Goal: Transaction & Acquisition: Subscribe to service/newsletter

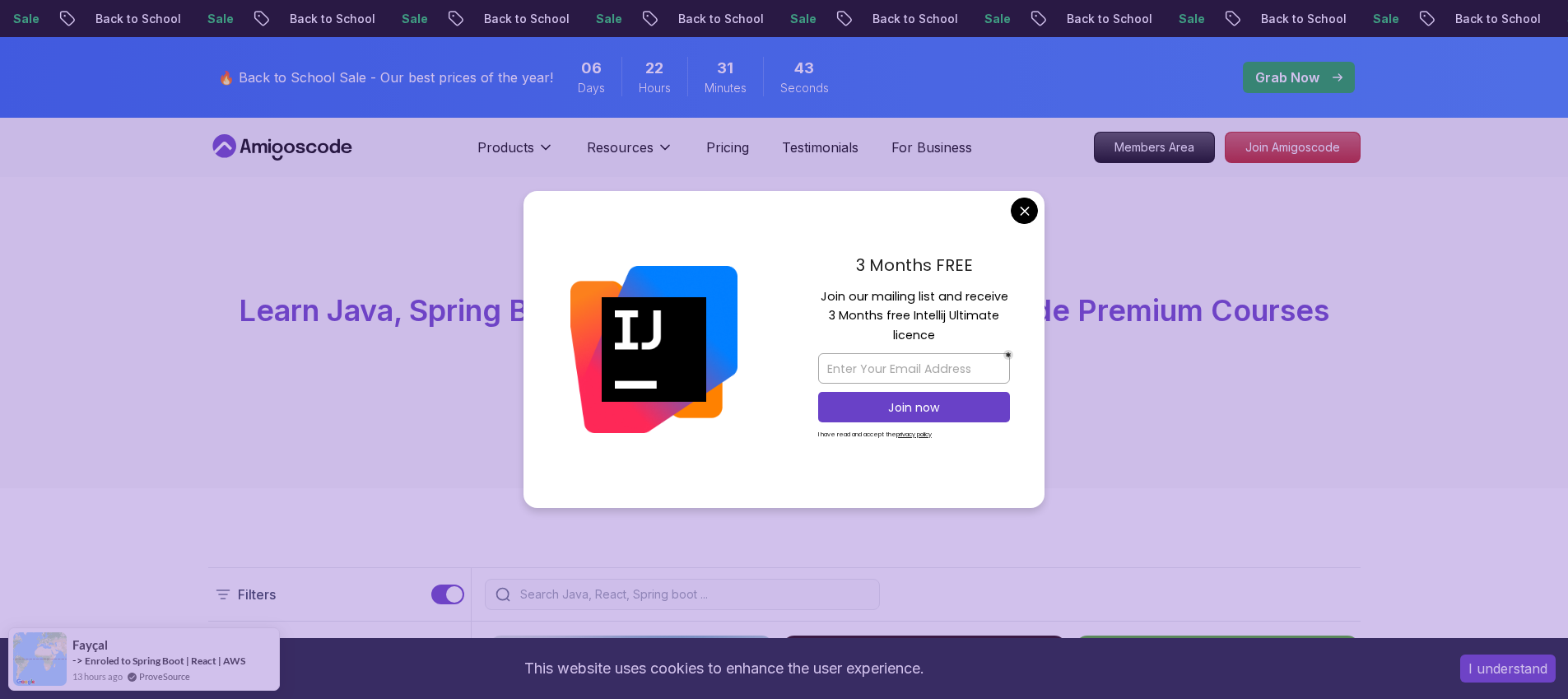
drag, startPoint x: 827, startPoint y: 300, endPoint x: 983, endPoint y: 331, distance: 159.1
click at [983, 331] on p "Join our mailing list and receive 3 Months free Intellij Ultimate licence" at bounding box center [915, 316] width 192 height 57
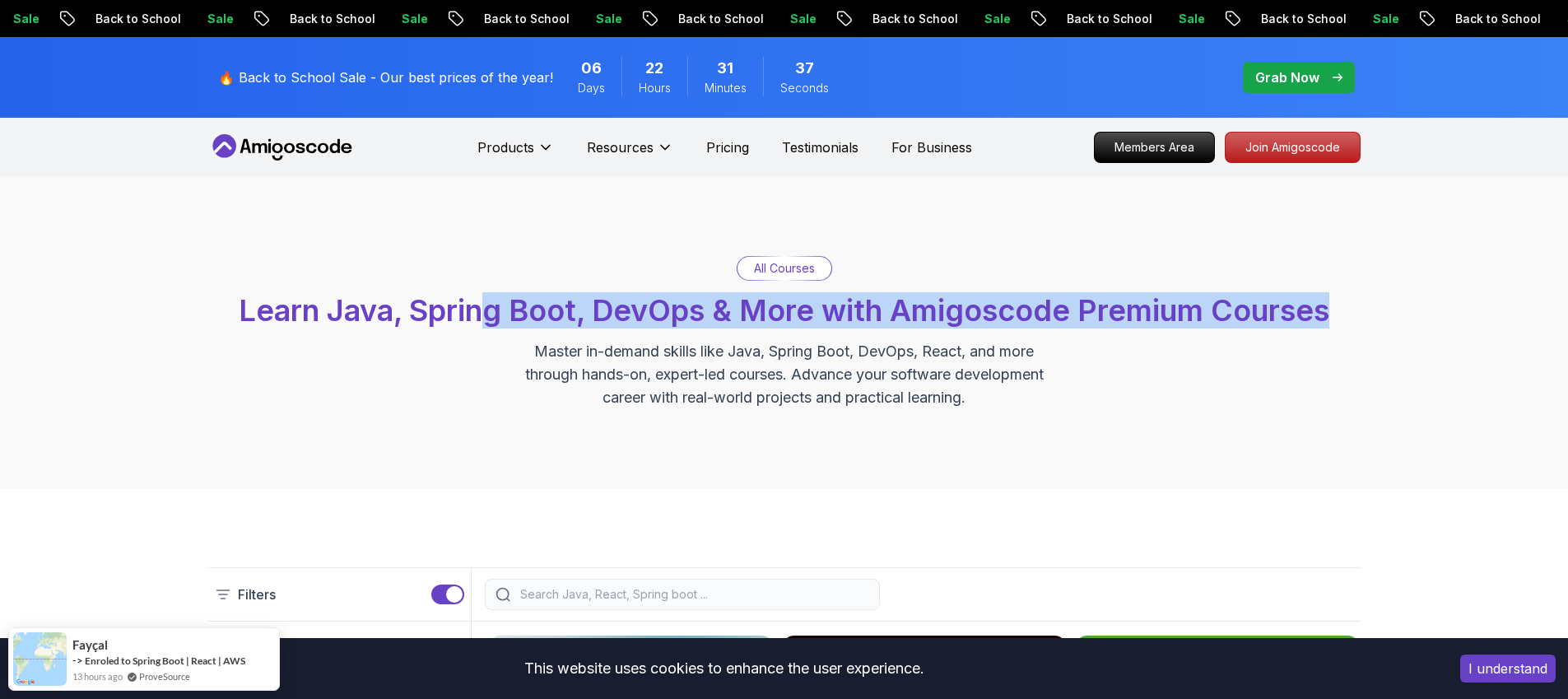
drag, startPoint x: 480, startPoint y: 319, endPoint x: 1341, endPoint y: 311, distance: 861.0
click at [1341, 311] on div "All Courses Learn Java, Spring Boot, DevOps & More with Amigoscode Premium Cour…" at bounding box center [784, 332] width 1153 height 153
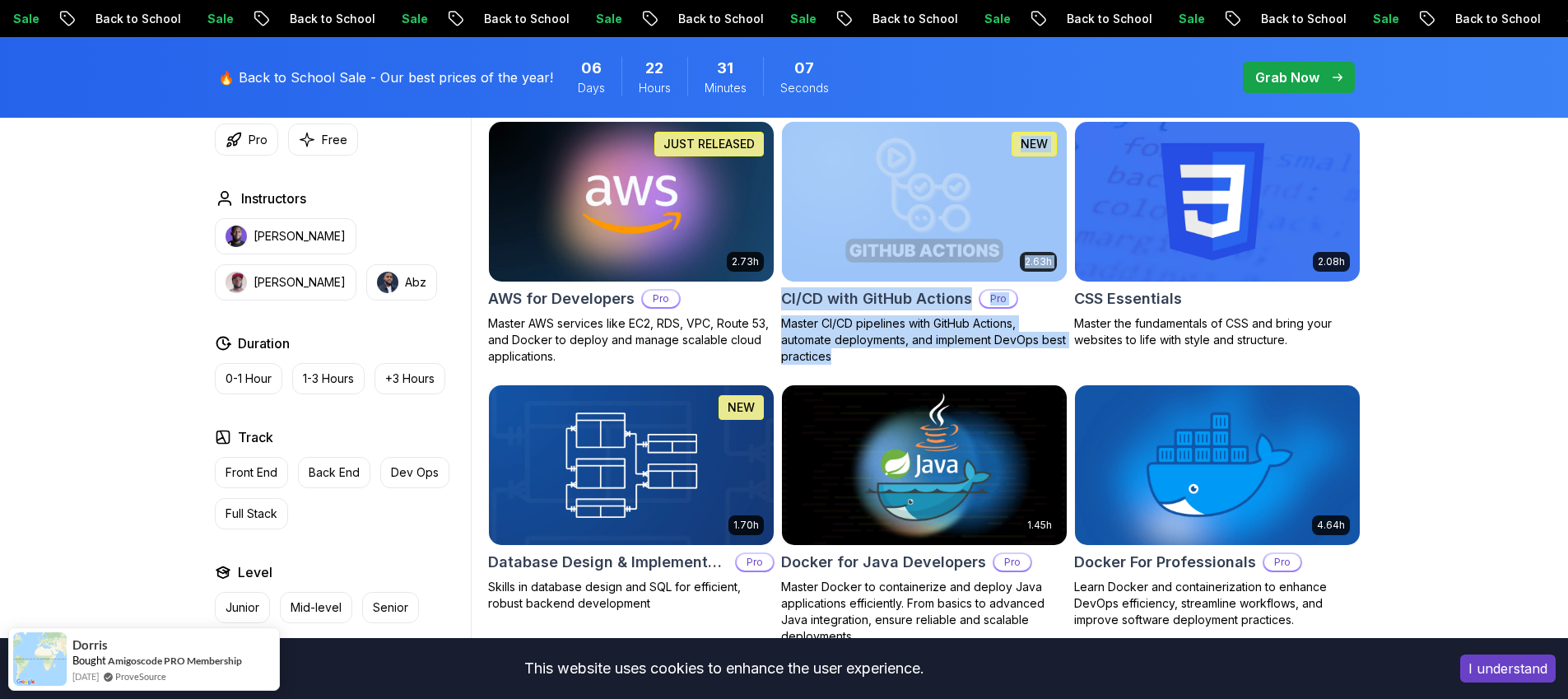
scroll to position [1282, 0]
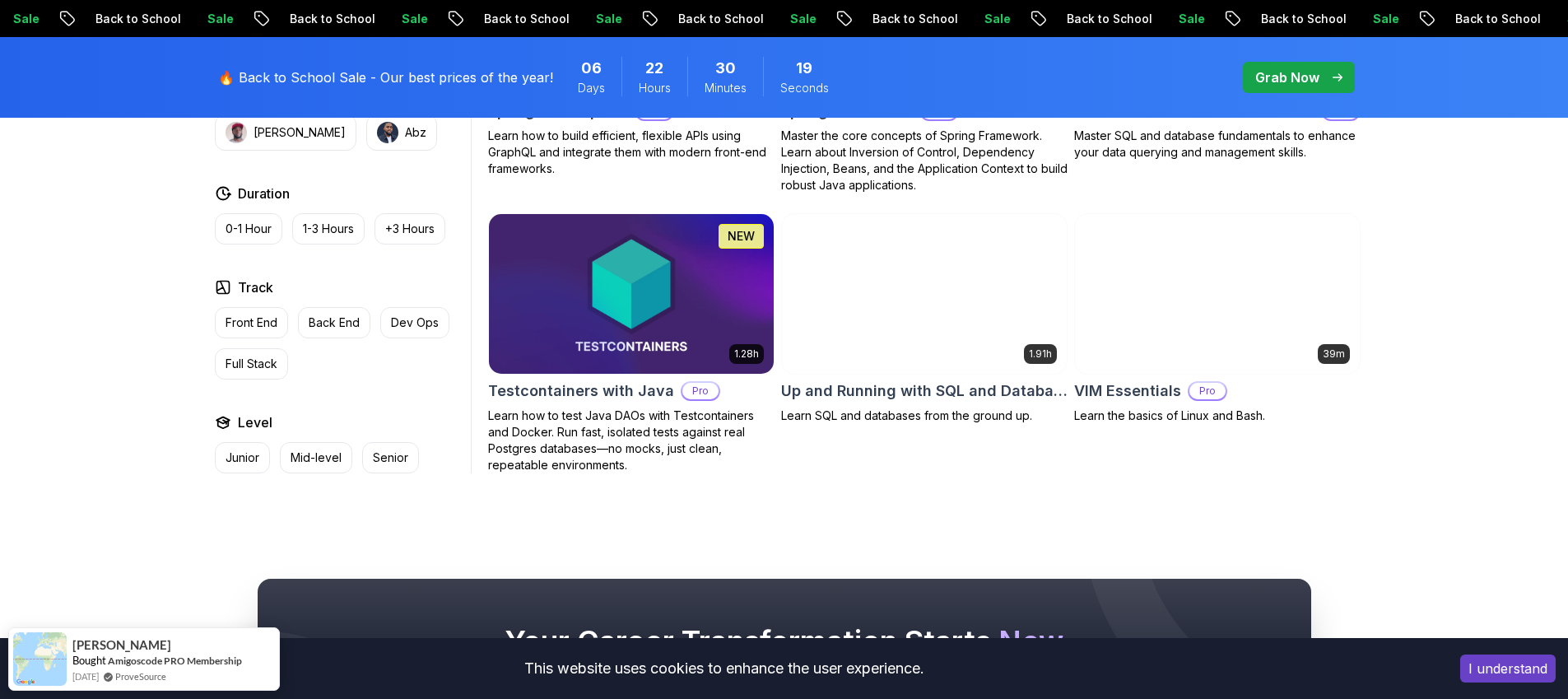
scroll to position [4456, 0]
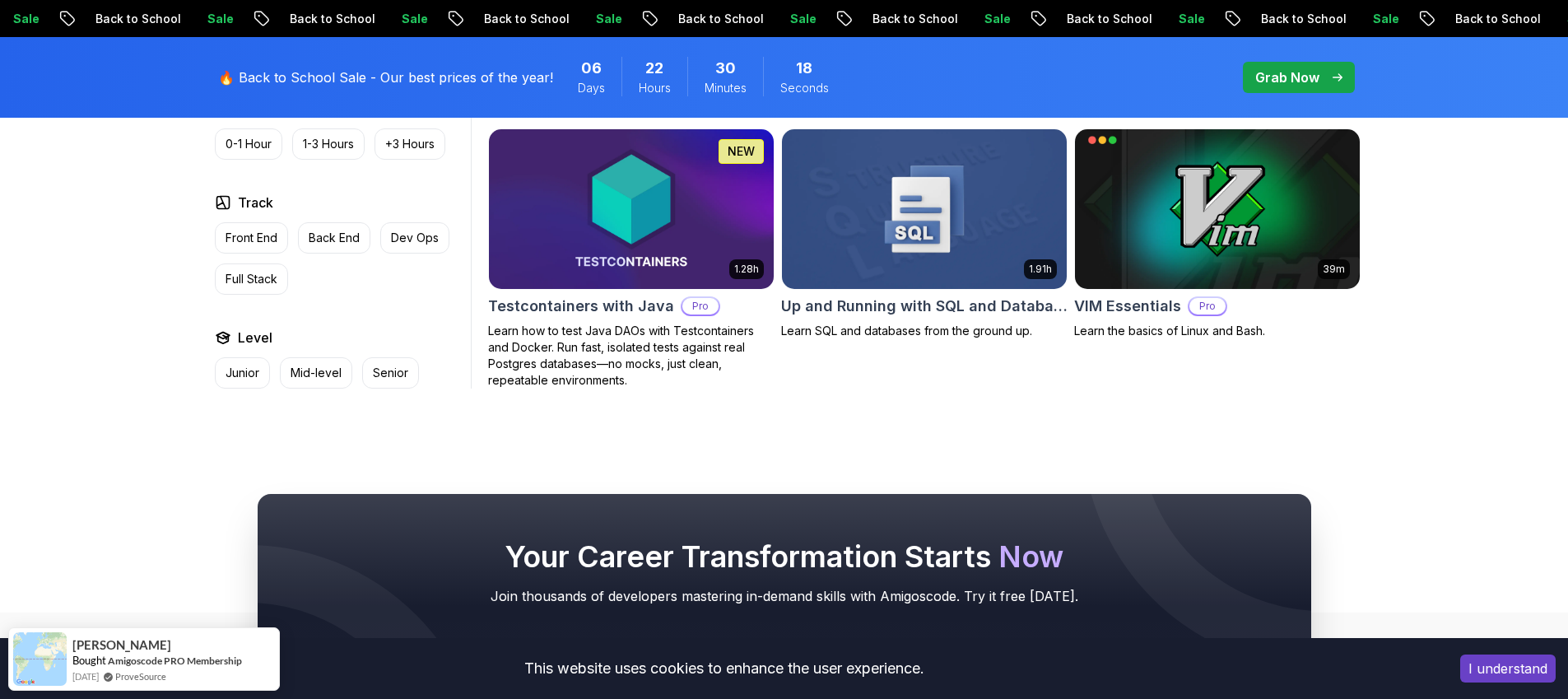
click at [1294, 68] on p "Grab Now" at bounding box center [1287, 77] width 64 height 20
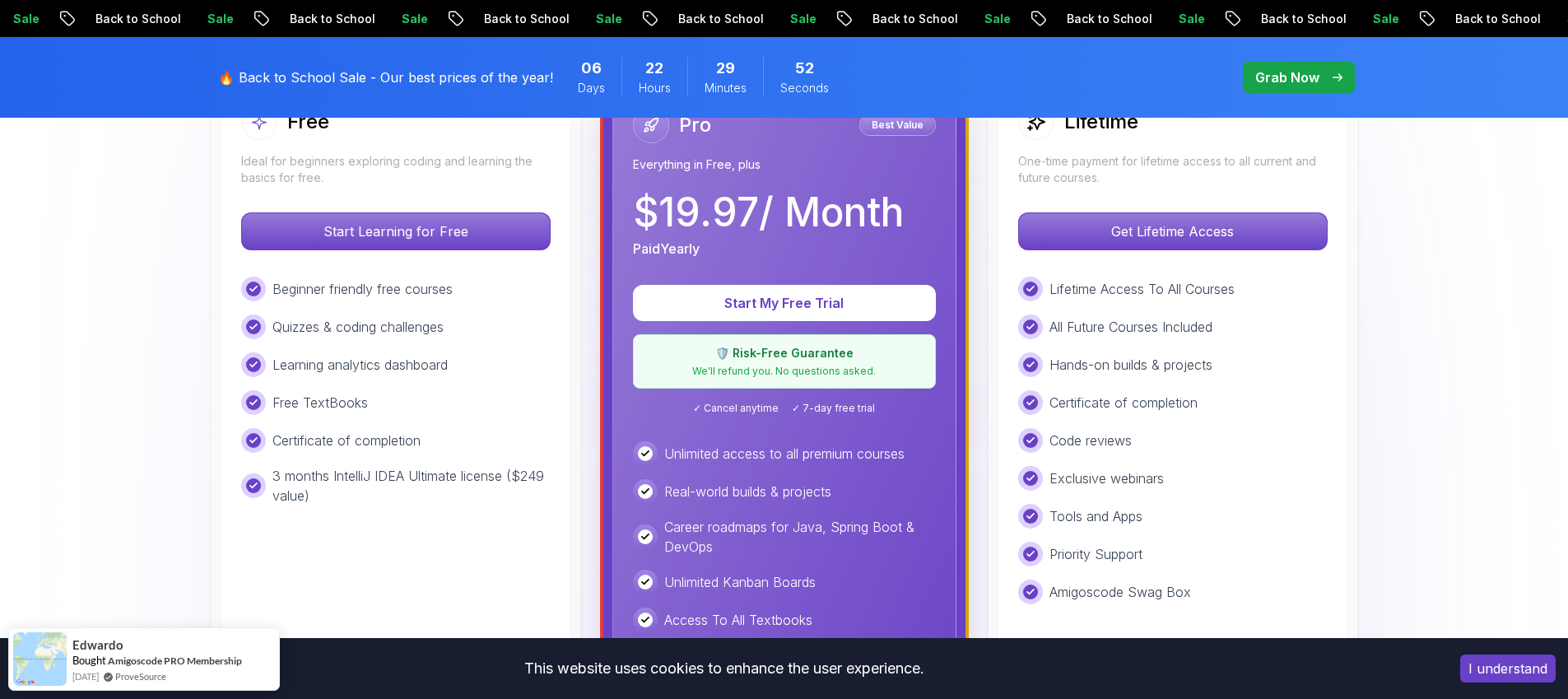
scroll to position [445, 0]
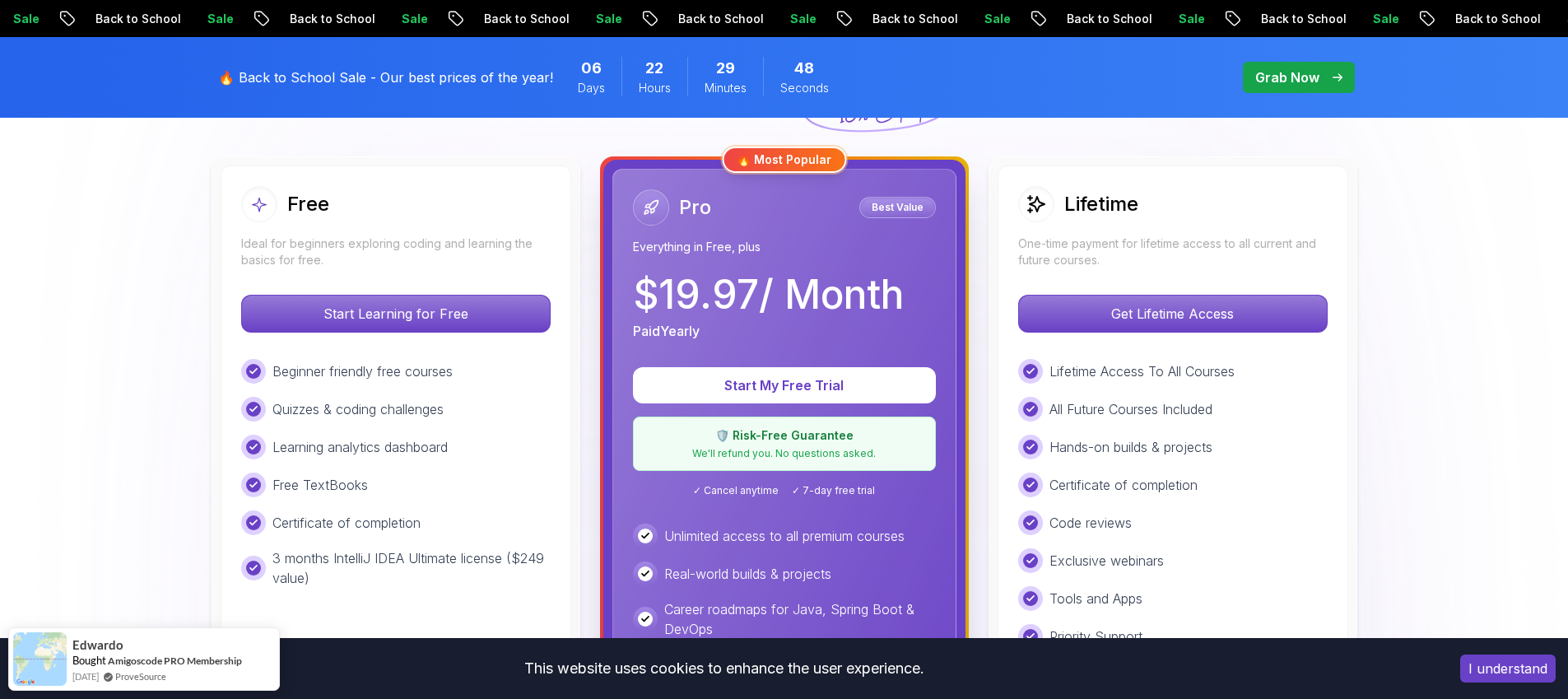
drag, startPoint x: 646, startPoint y: 299, endPoint x: 832, endPoint y: 296, distance: 186.0
click at [831, 296] on p "$ 19.97 / Month" at bounding box center [768, 295] width 271 height 39
drag, startPoint x: 915, startPoint y: 296, endPoint x: 635, endPoint y: 297, distance: 280.0
click at [635, 297] on div "$ 19.97 / Month Paid Yearly" at bounding box center [784, 308] width 303 height 66
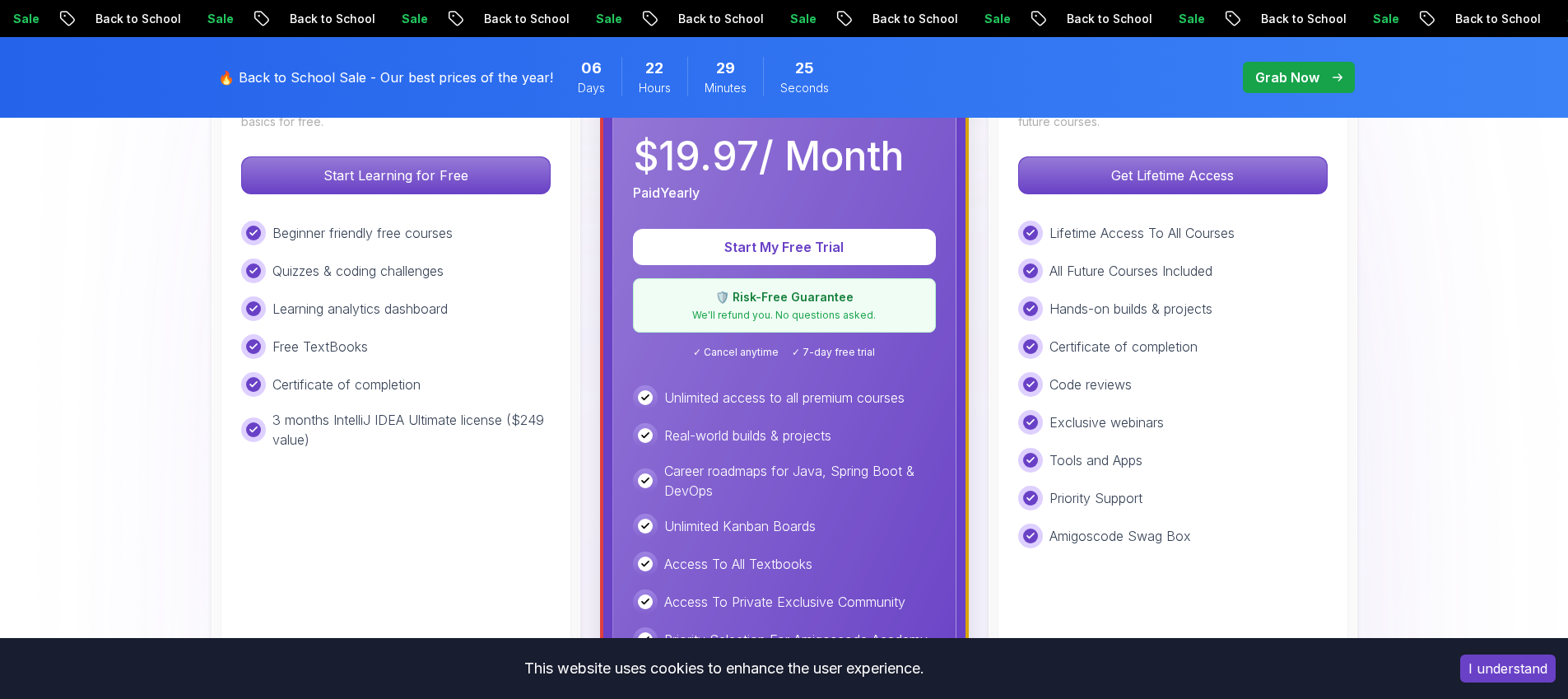
scroll to position [320, 0]
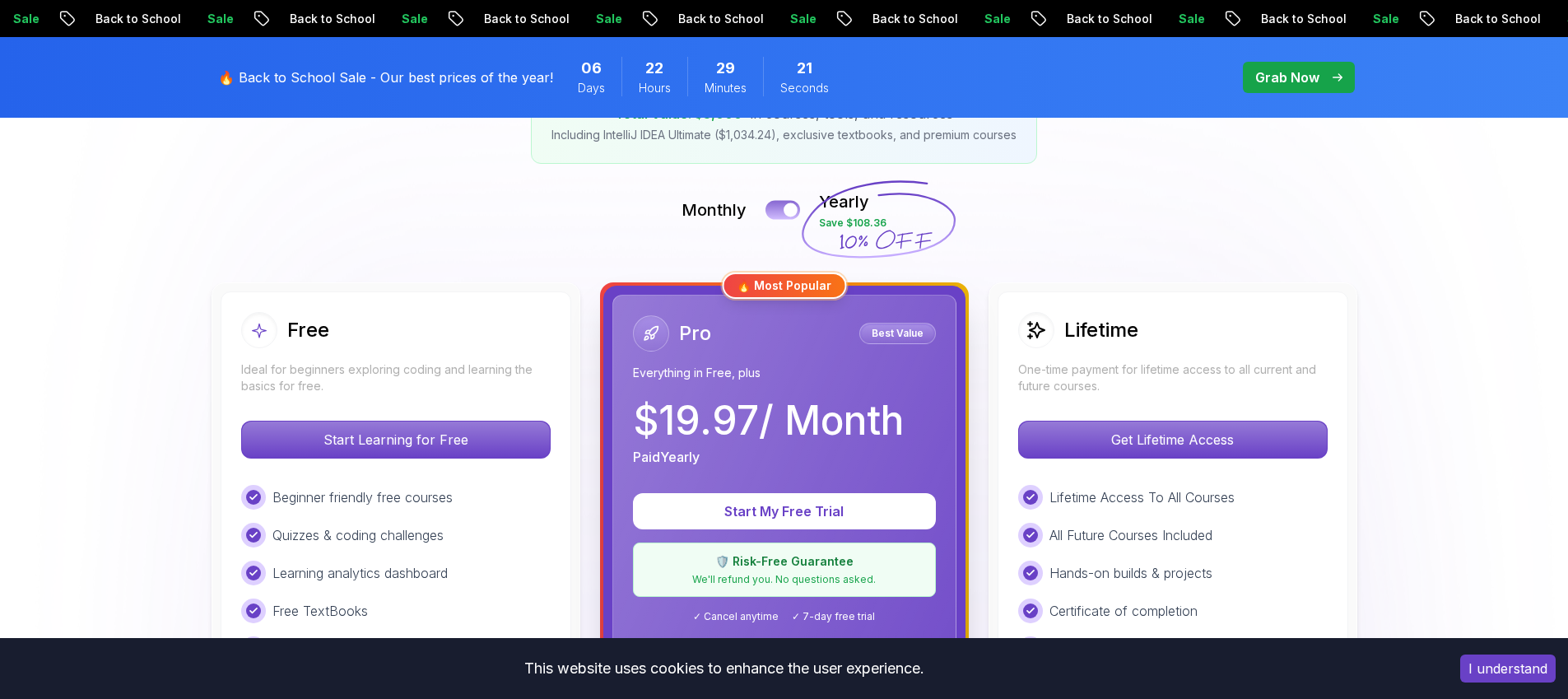
click at [780, 213] on button at bounding box center [783, 210] width 34 height 19
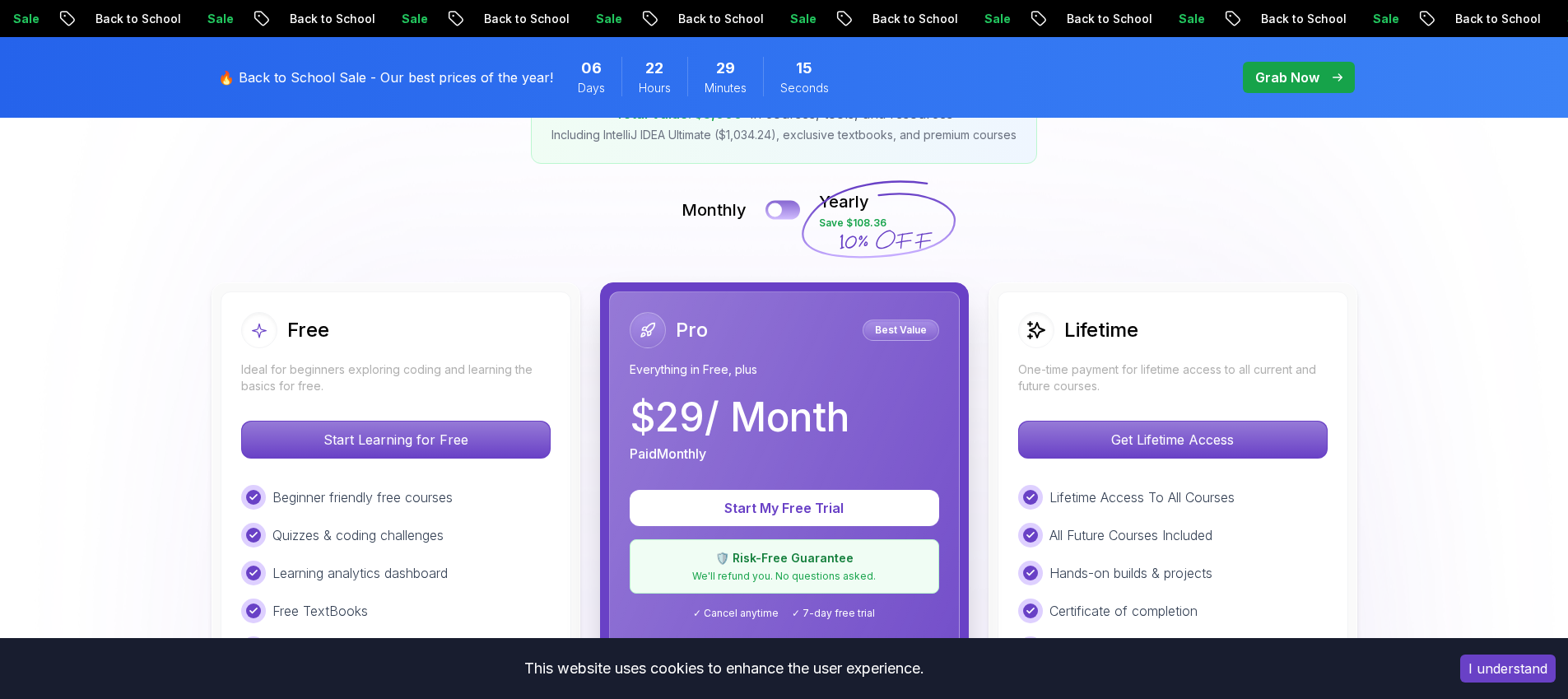
click at [780, 213] on div at bounding box center [775, 210] width 14 height 14
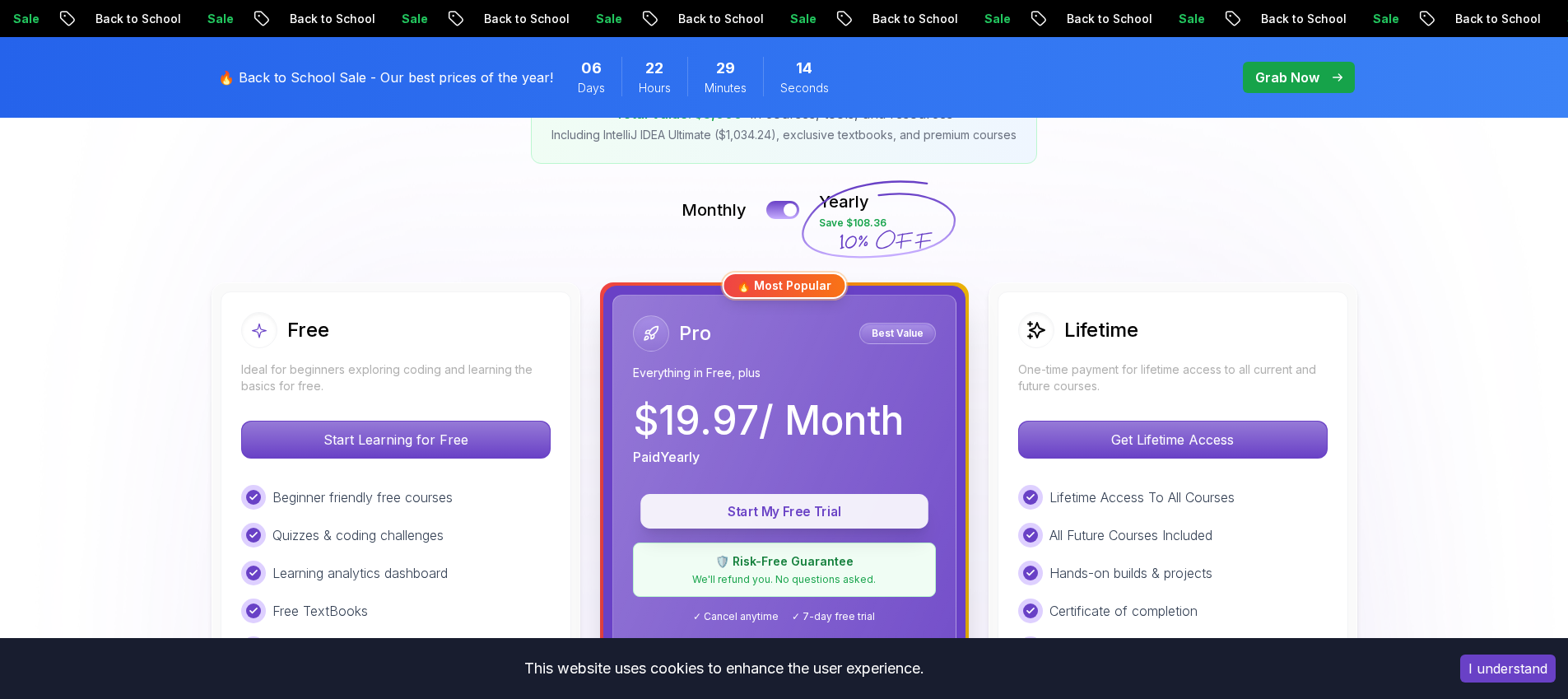
click at [795, 515] on p "Start My Free Trial" at bounding box center [784, 511] width 250 height 19
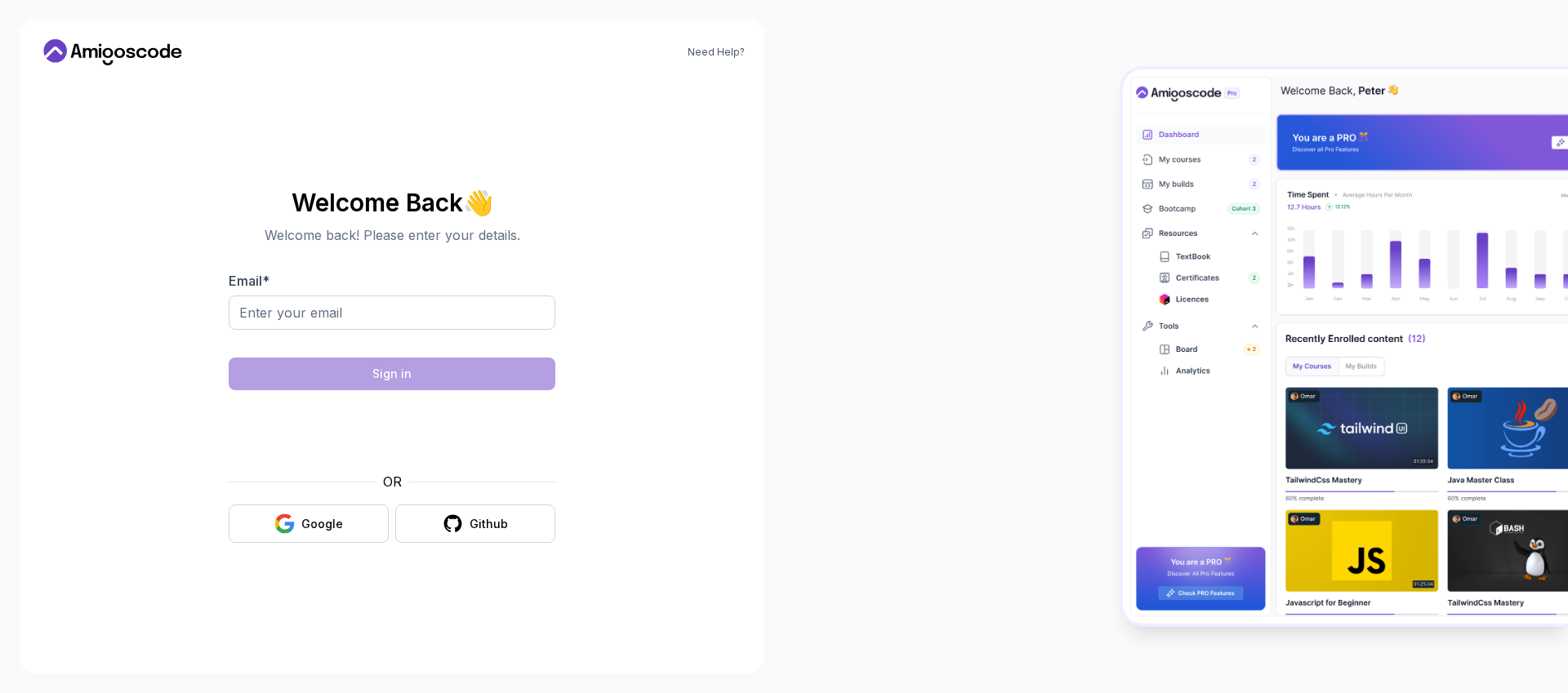
drag, startPoint x: 1450, startPoint y: 512, endPoint x: 895, endPoint y: 3, distance: 753.1
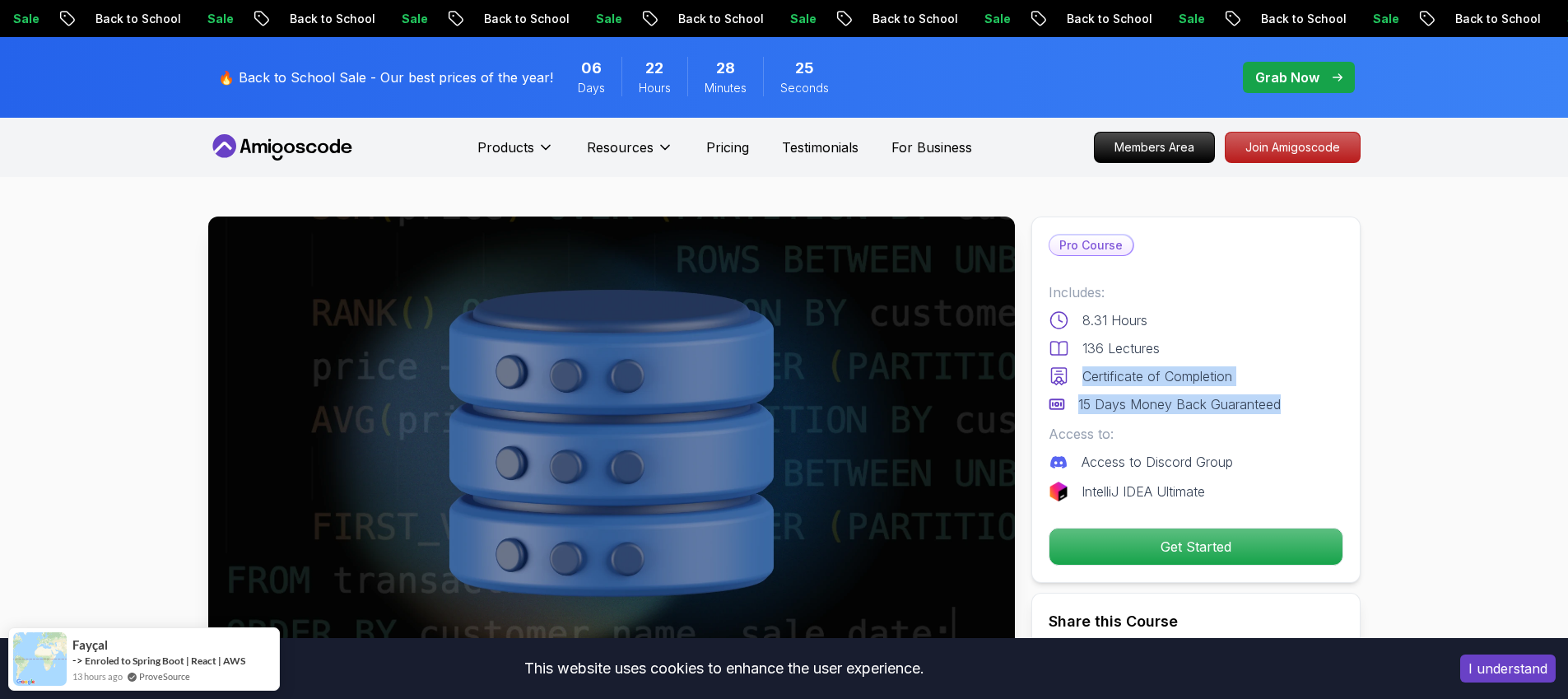
drag, startPoint x: 1083, startPoint y: 378, endPoint x: 1290, endPoint y: 400, distance: 208.2
click at [1290, 400] on div "Includes: 8.31 Hours 136 Lectures Certificate of Completion 15 Days Money Back …" at bounding box center [1196, 349] width 295 height 132
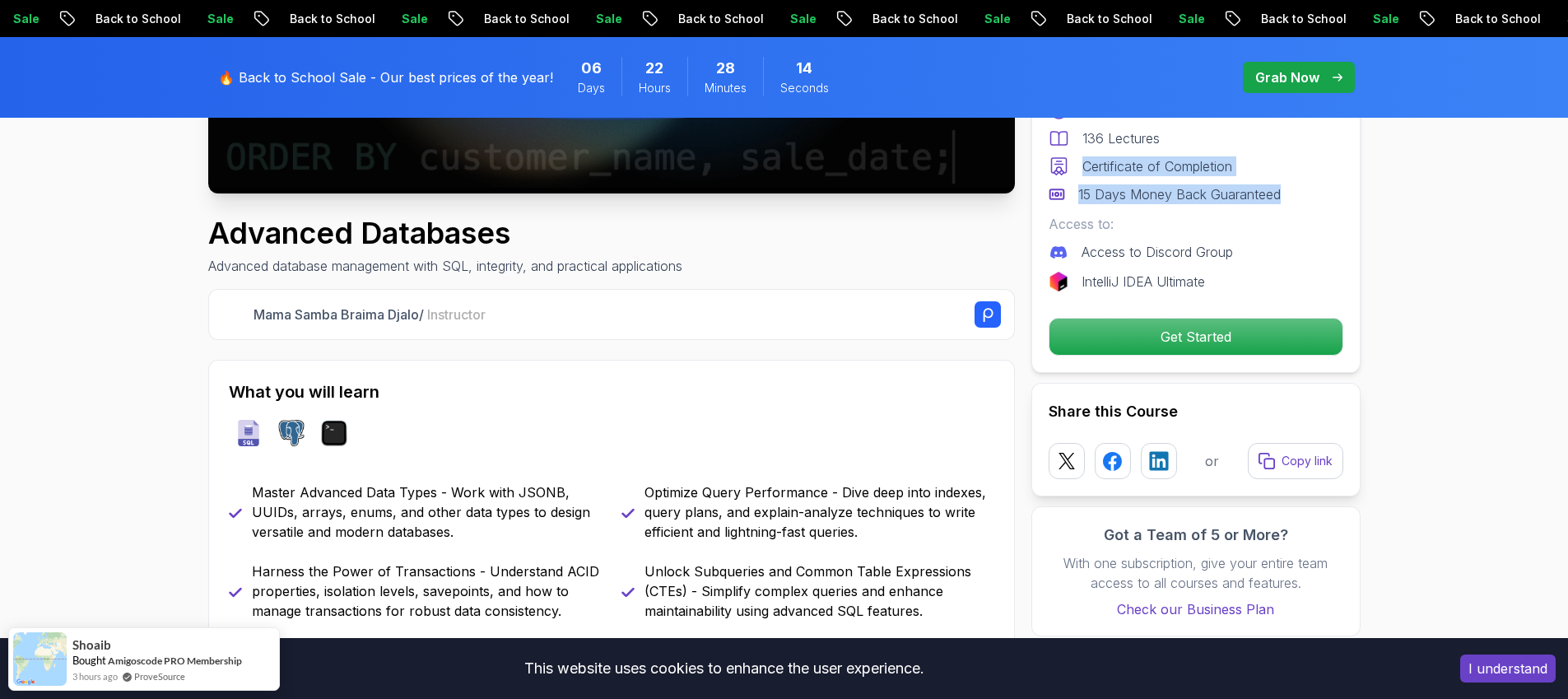
scroll to position [553, 0]
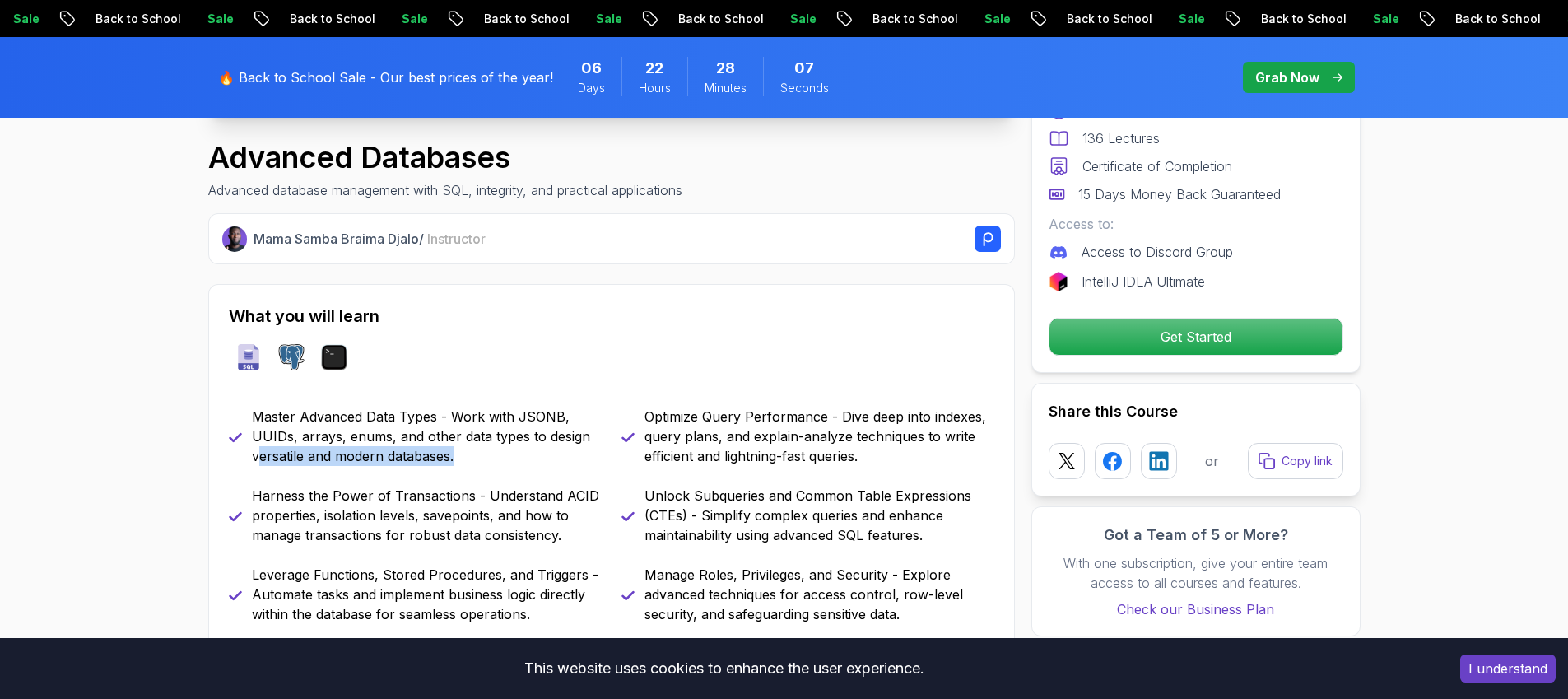
drag, startPoint x: 259, startPoint y: 458, endPoint x: 461, endPoint y: 455, distance: 202.0
click at [461, 455] on p "Master Advanced Data Types - Work with JSONB, UUIDs, arrays, enums, and other d…" at bounding box center [426, 436] width 350 height 59
click at [462, 455] on p "Master Advanced Data Types - Work with JSONB, UUIDs, arrays, enums, and other d…" at bounding box center [426, 436] width 350 height 59
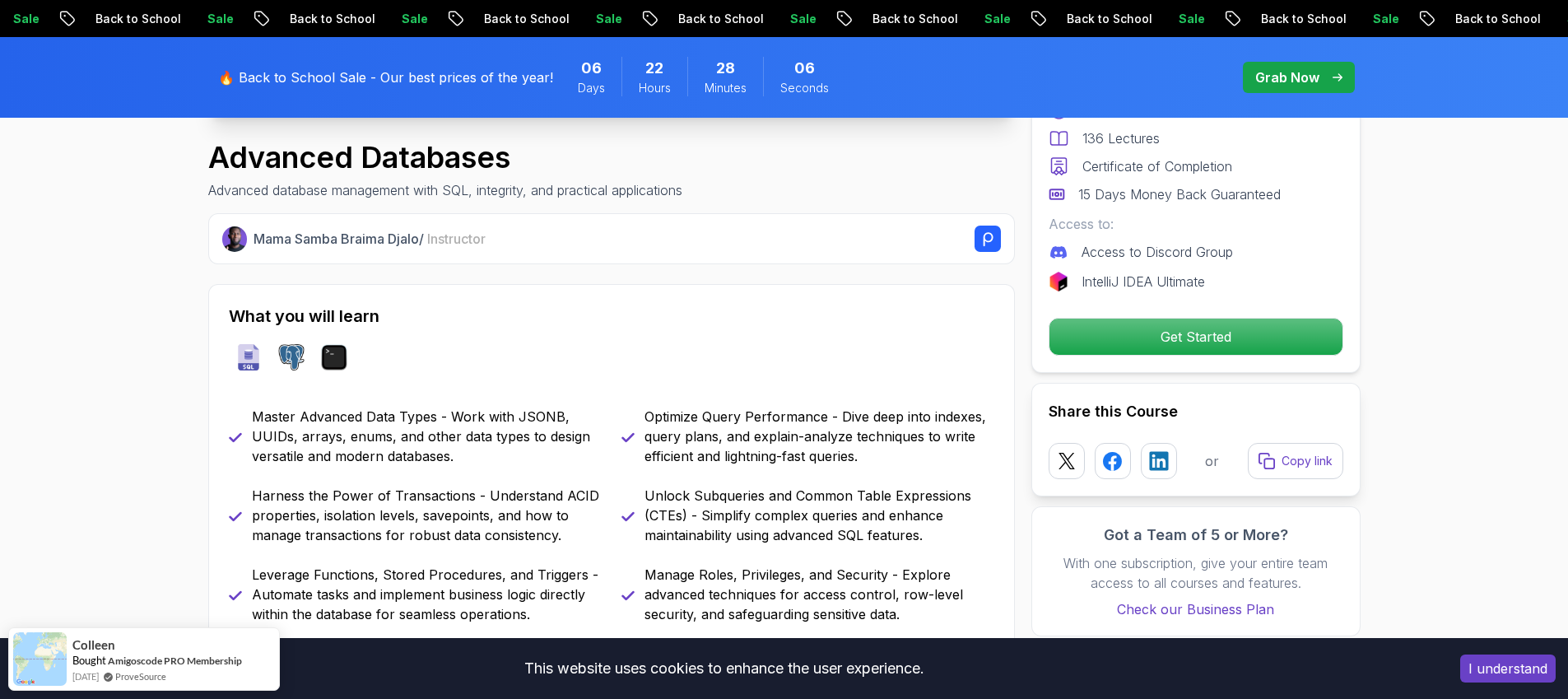
scroll to position [668, 0]
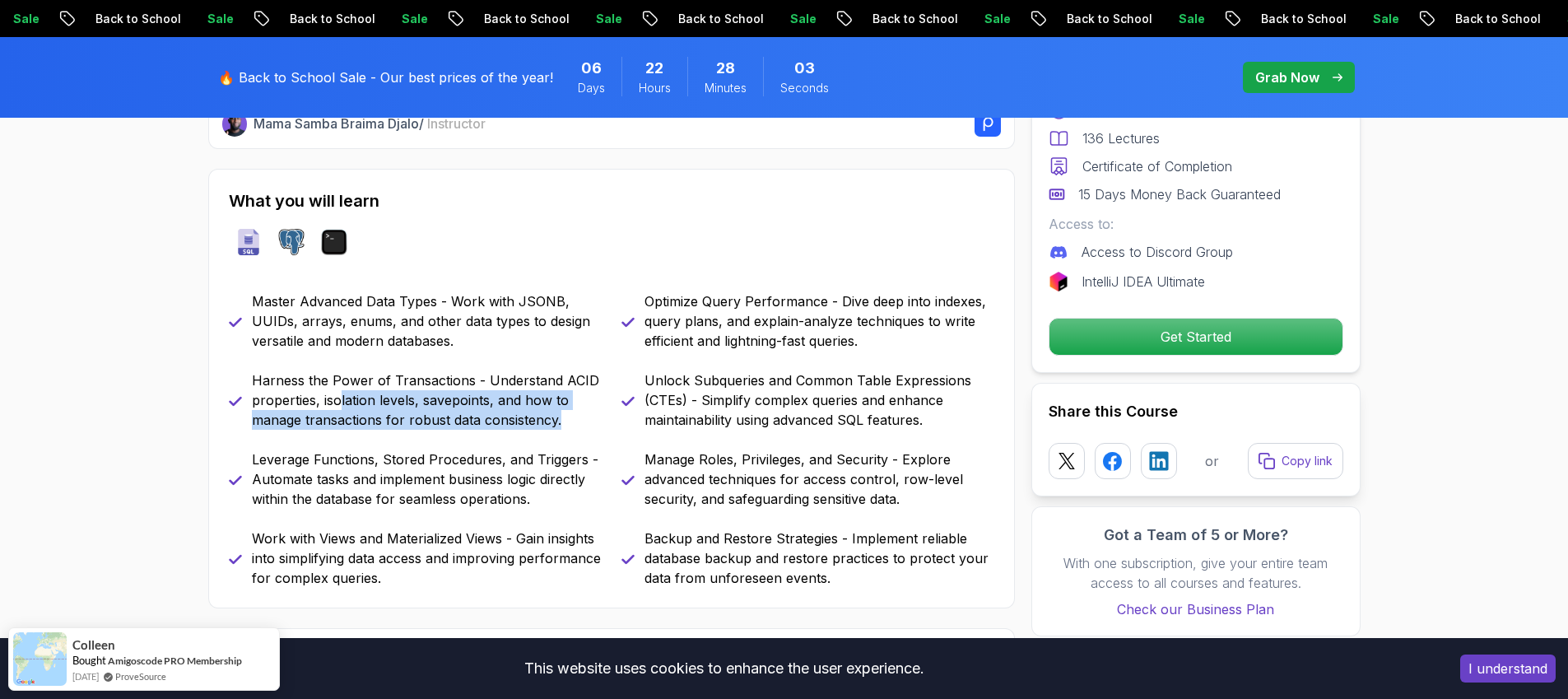
drag, startPoint x: 340, startPoint y: 401, endPoint x: 570, endPoint y: 421, distance: 230.9
click at [570, 421] on p "Harness the Power of Transactions - Understand ACID properties, isolation level…" at bounding box center [426, 400] width 350 height 59
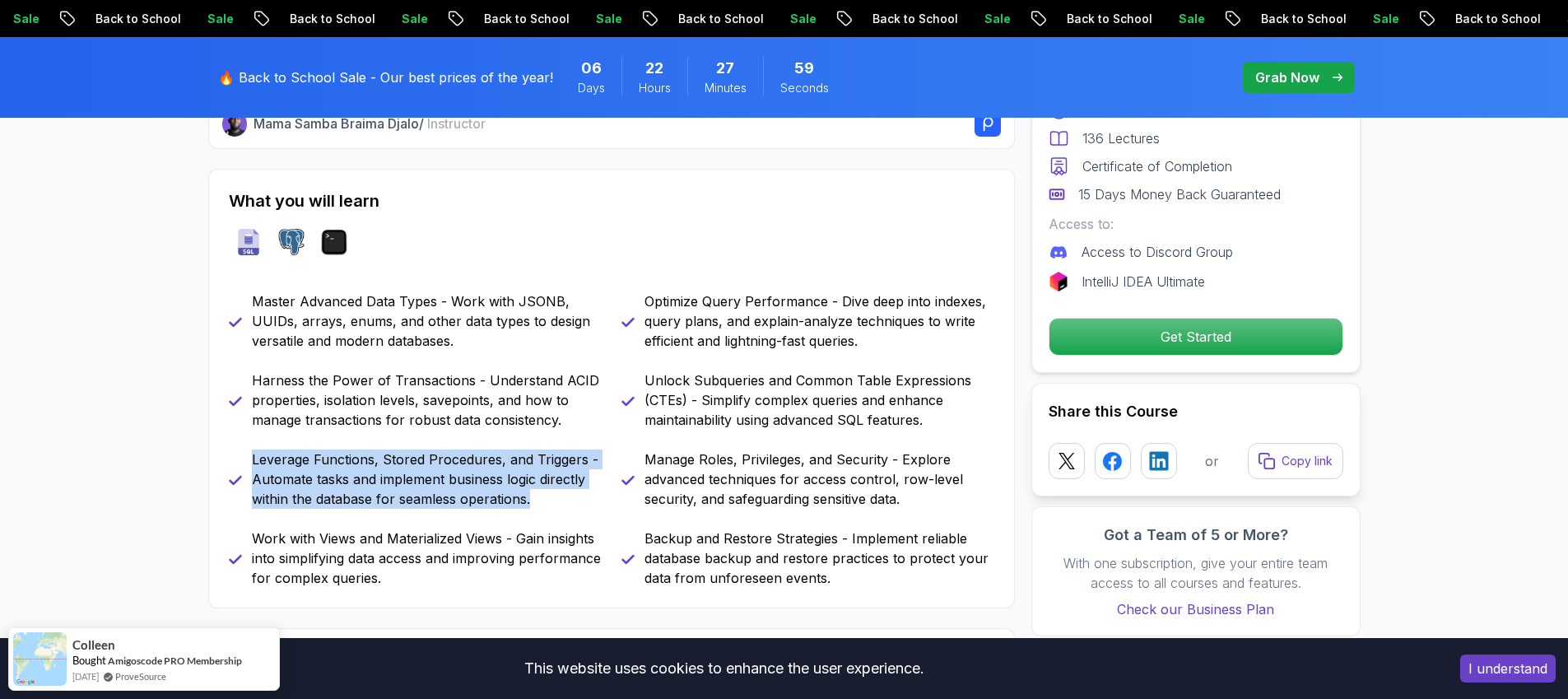
drag, startPoint x: 253, startPoint y: 462, endPoint x: 555, endPoint y: 501, distance: 304.5
click at [555, 501] on p "Leverage Functions, Stored Procedures, and Triggers - Automate tasks and implem…" at bounding box center [426, 479] width 350 height 59
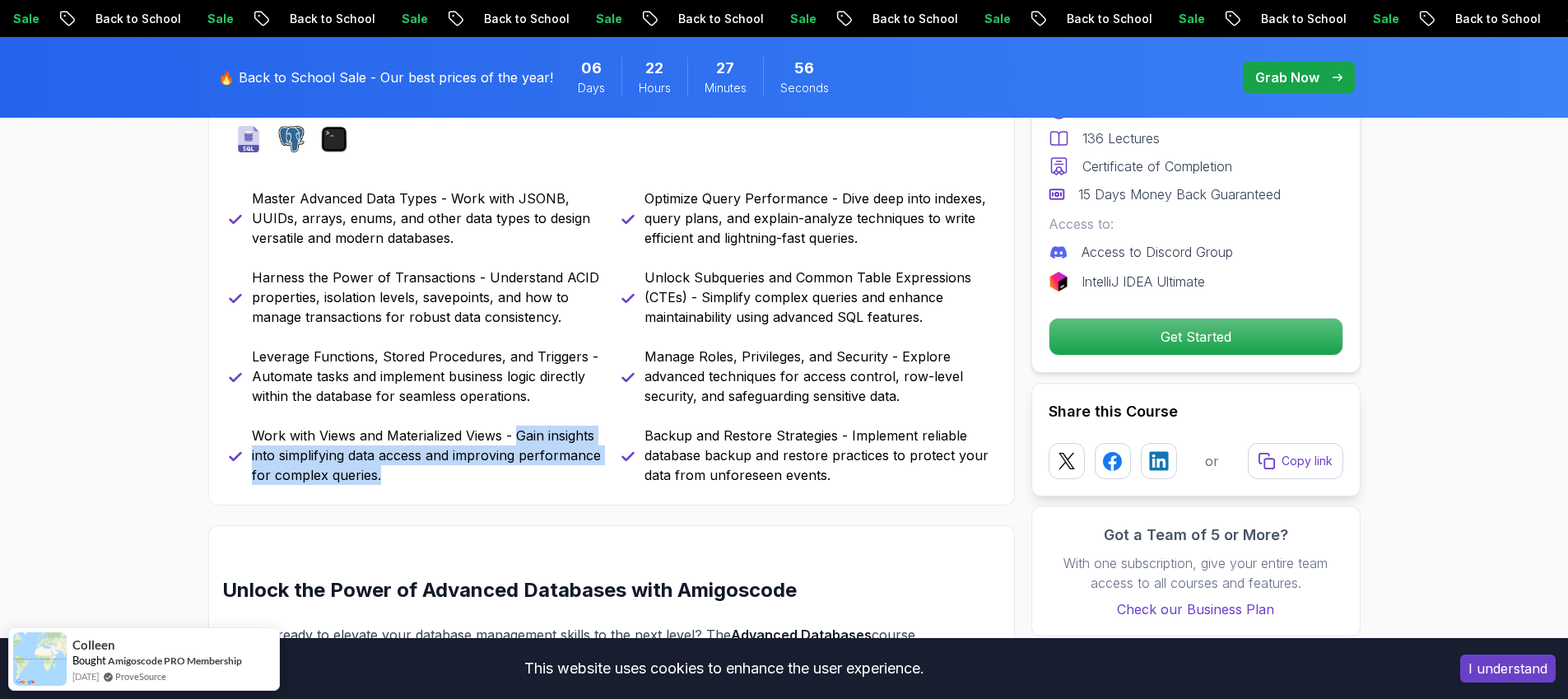
drag, startPoint x: 515, startPoint y: 437, endPoint x: 492, endPoint y: 469, distance: 39.4
click at [492, 469] on p "Work with Views and Materialized Views - Gain insights into simplifying data ac…" at bounding box center [426, 455] width 350 height 59
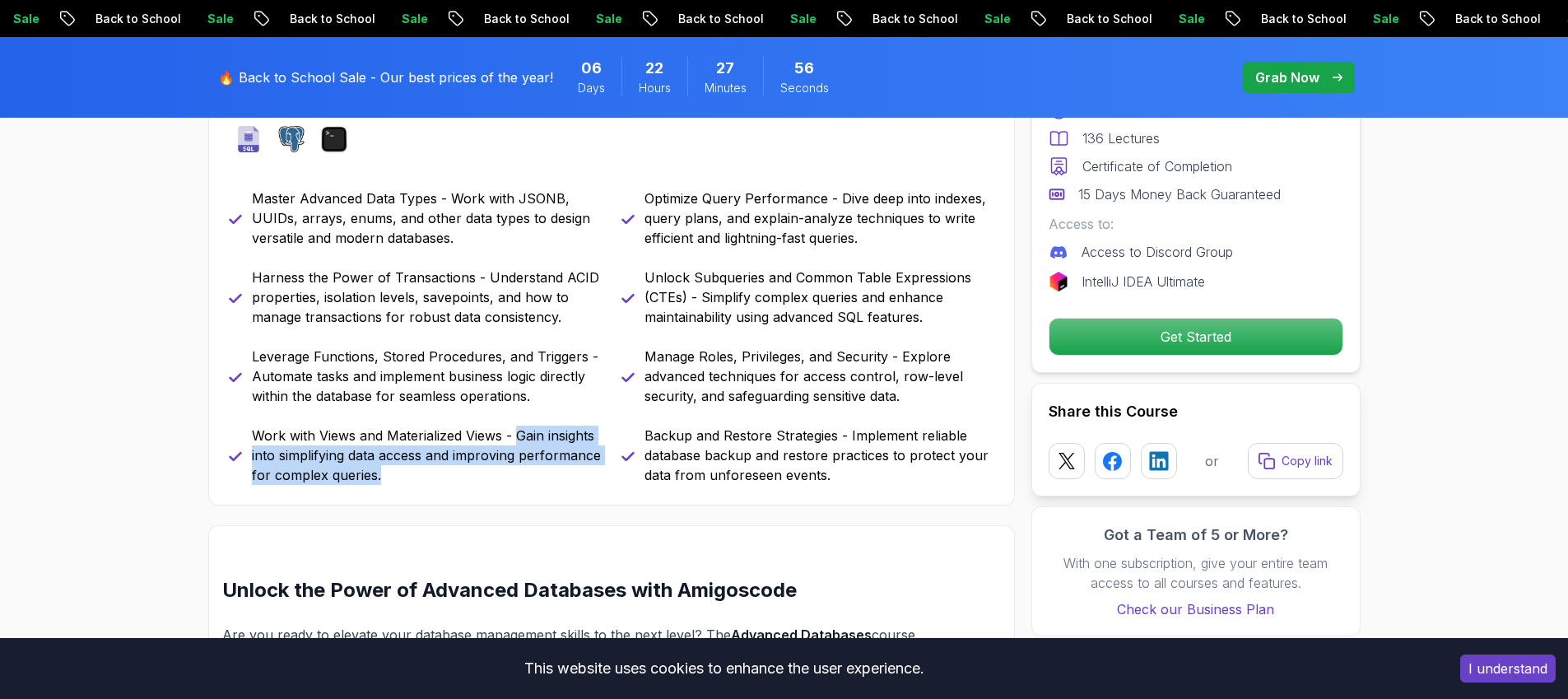
click at [492, 469] on p "Work with Views and Materialized Views - Gain insights into simplifying data ac…" at bounding box center [426, 455] width 350 height 59
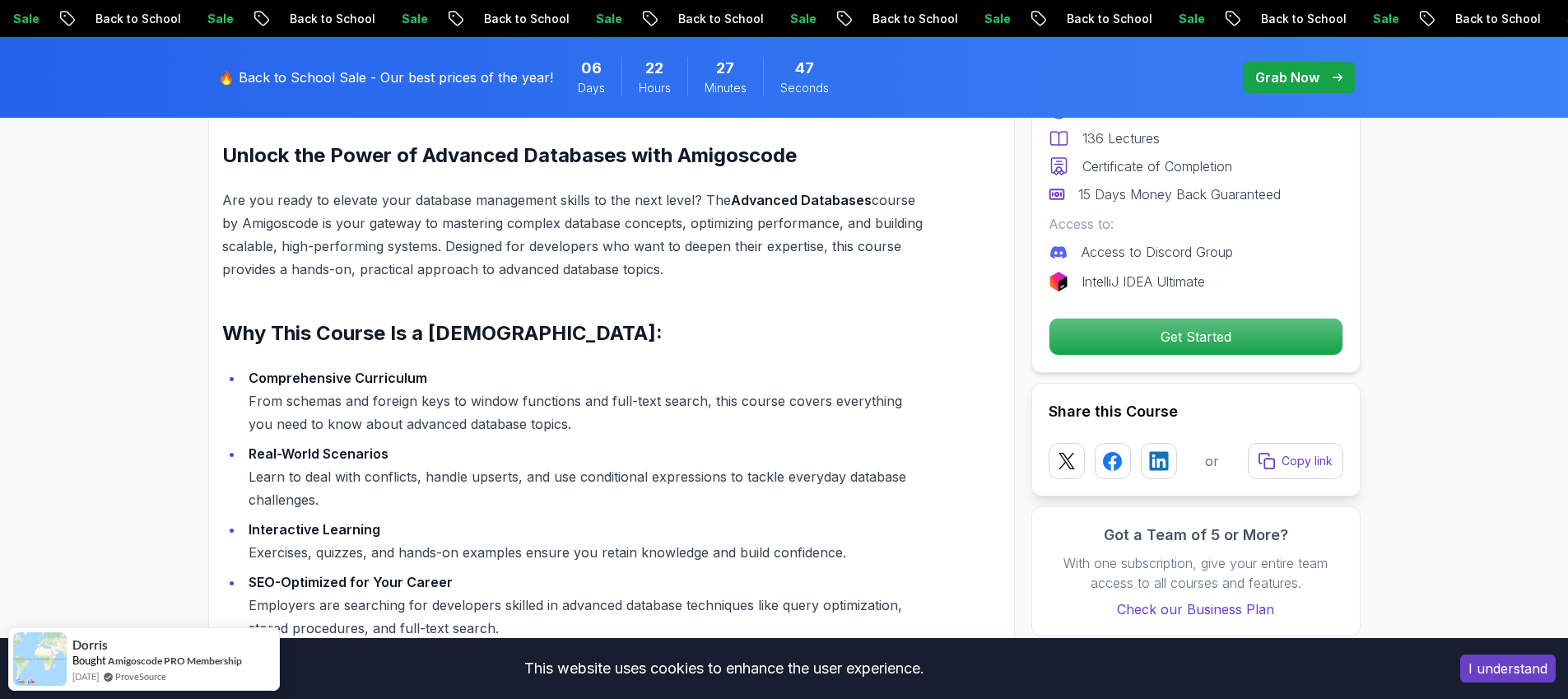
scroll to position [1282, 0]
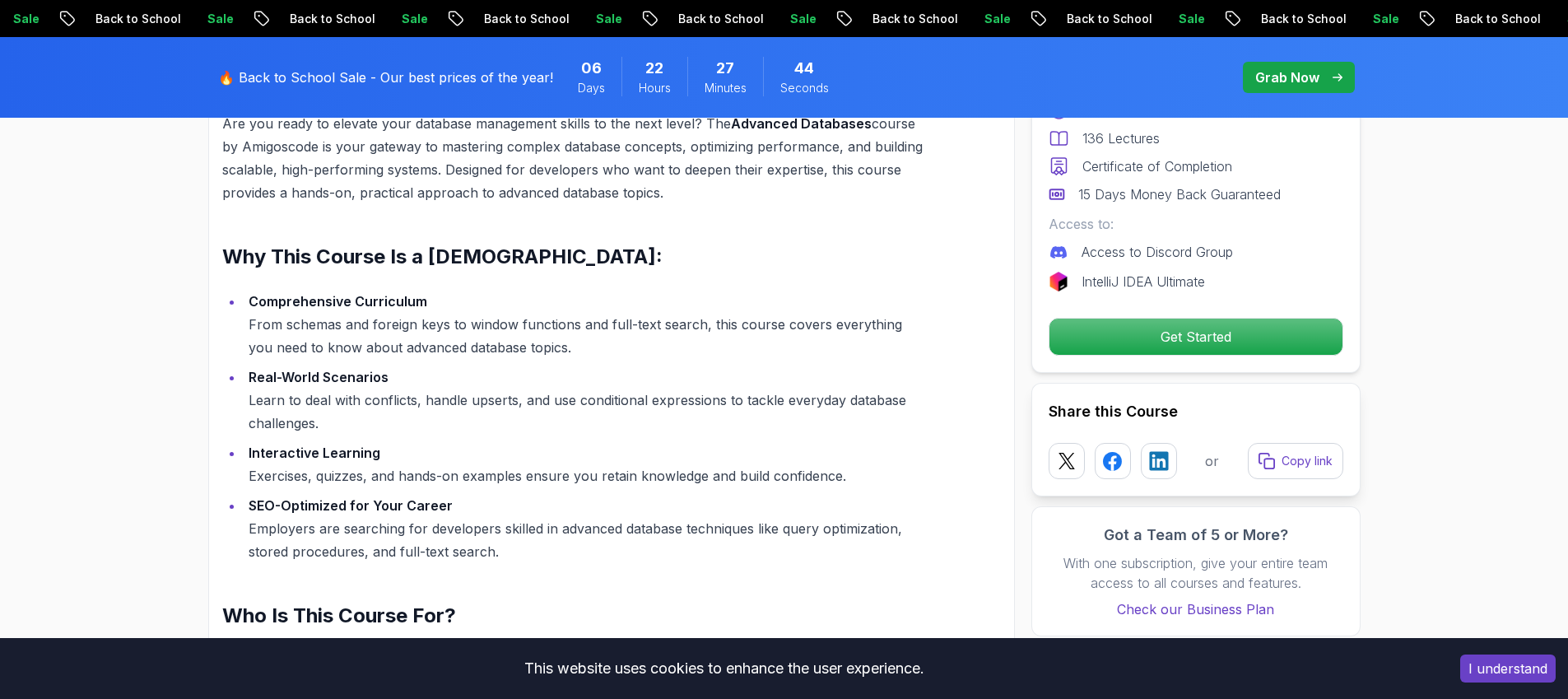
drag, startPoint x: 314, startPoint y: 475, endPoint x: 844, endPoint y: 479, distance: 530.0
click at [844, 479] on li "Interactive Learning Exercises, quizzes, and hands-on examples ensure you retai…" at bounding box center [583, 464] width 679 height 46
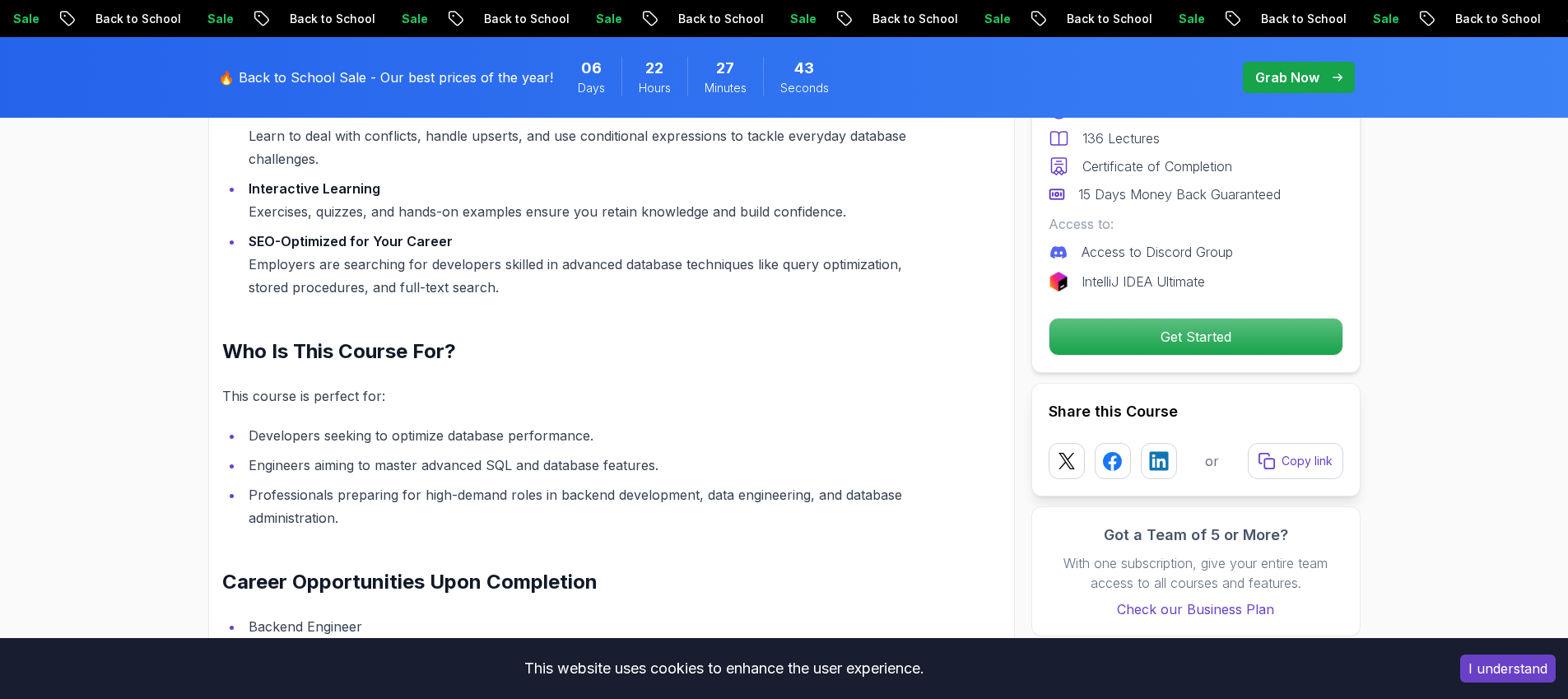
scroll to position [1743, 0]
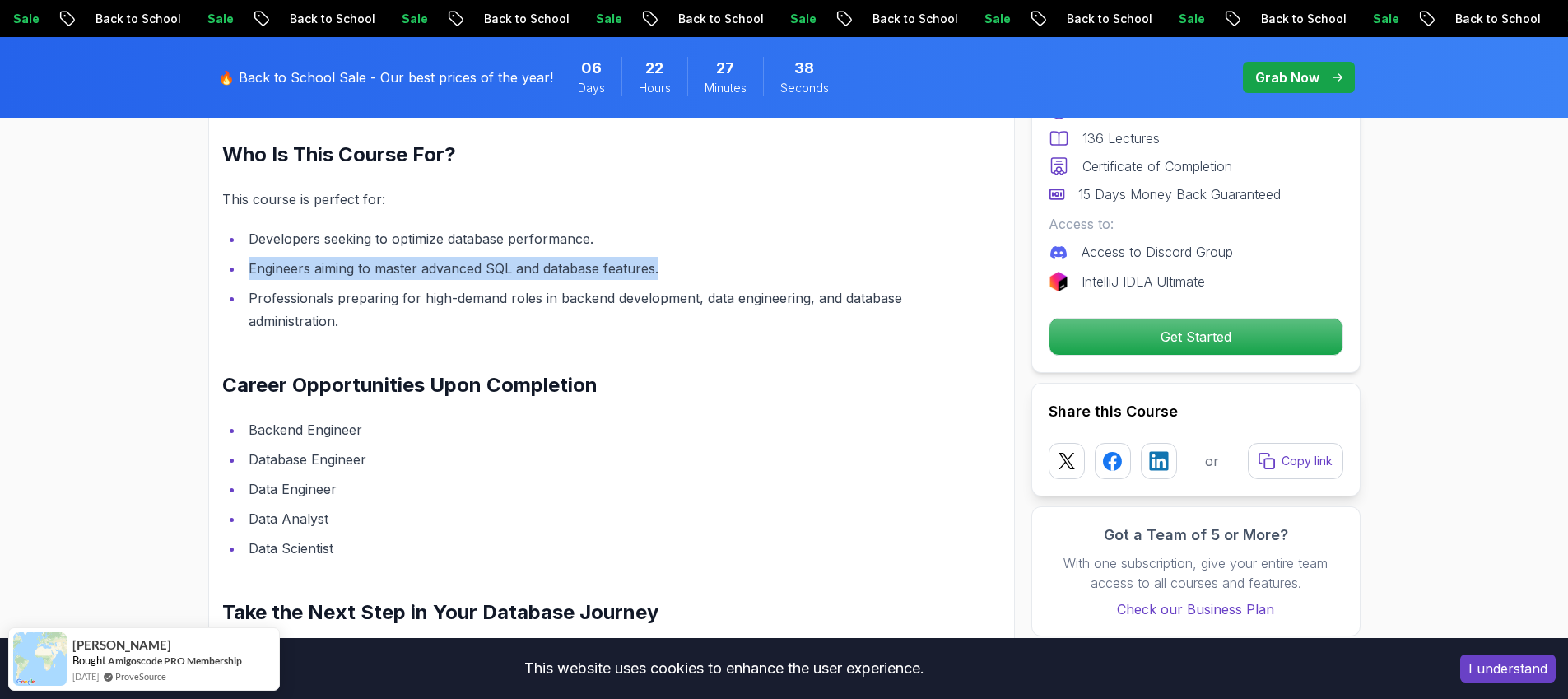
drag, startPoint x: 246, startPoint y: 268, endPoint x: 663, endPoint y: 274, distance: 417.0
click at [663, 274] on li "Engineers aiming to master advanced SQL and database features." at bounding box center [583, 268] width 679 height 23
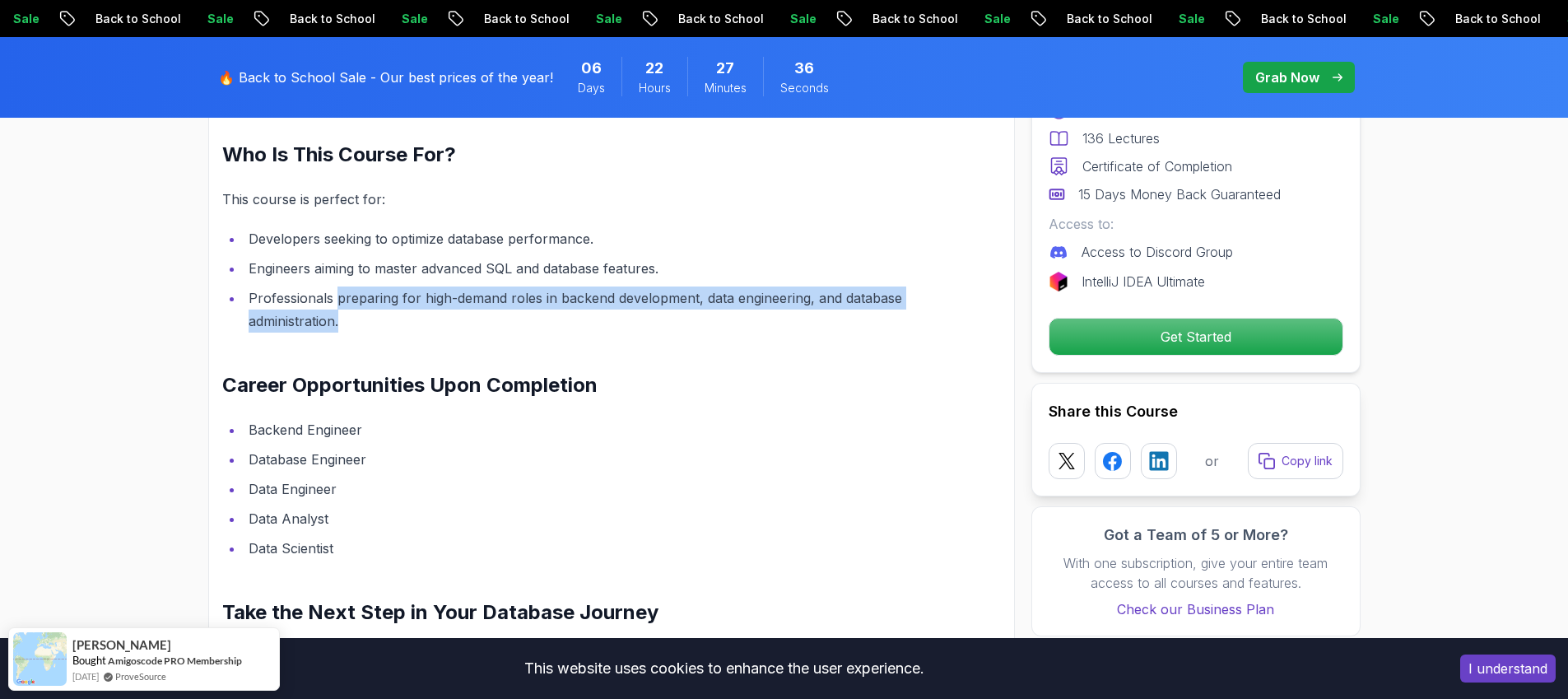
drag, startPoint x: 337, startPoint y: 296, endPoint x: 680, endPoint y: 319, distance: 343.8
click at [680, 319] on li "Professionals preparing for high-demand roles in backend development, data engi…" at bounding box center [583, 310] width 679 height 46
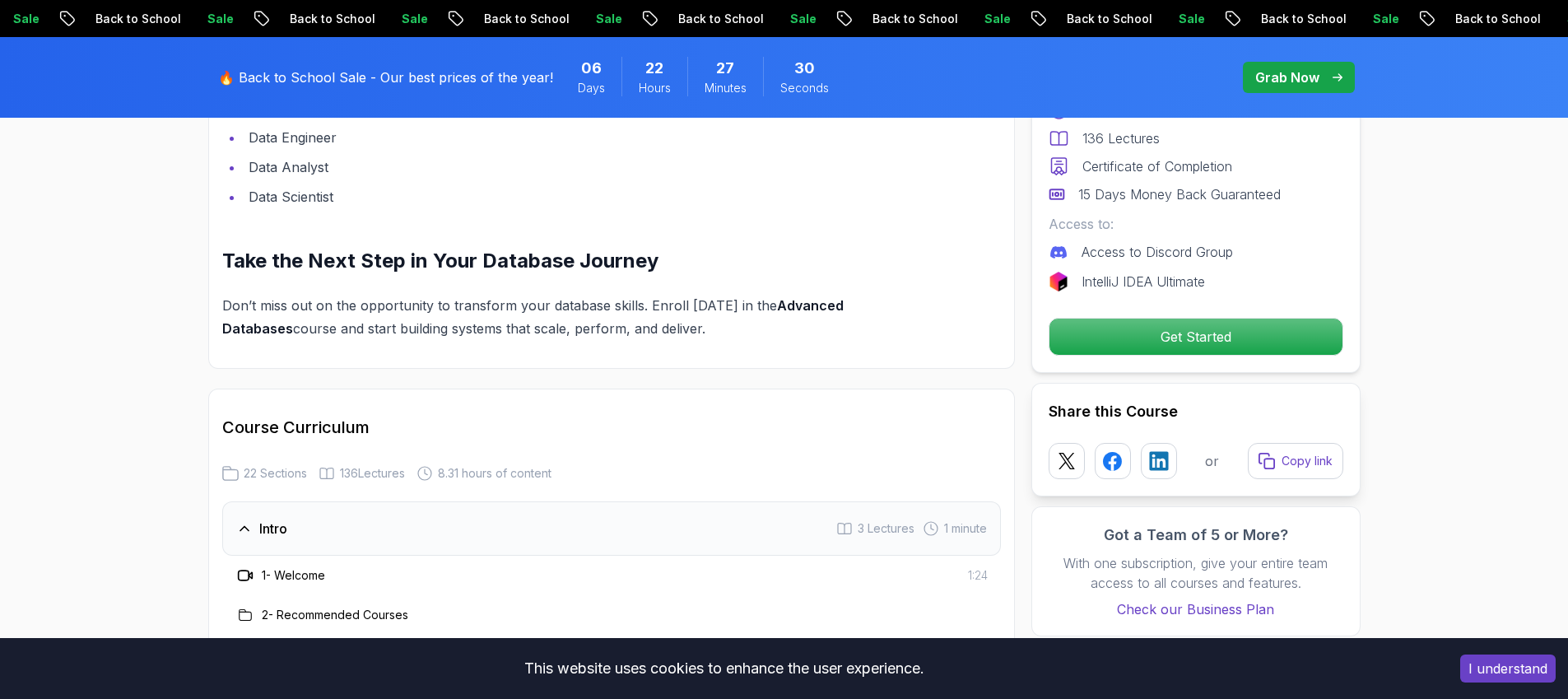
scroll to position [2359, 0]
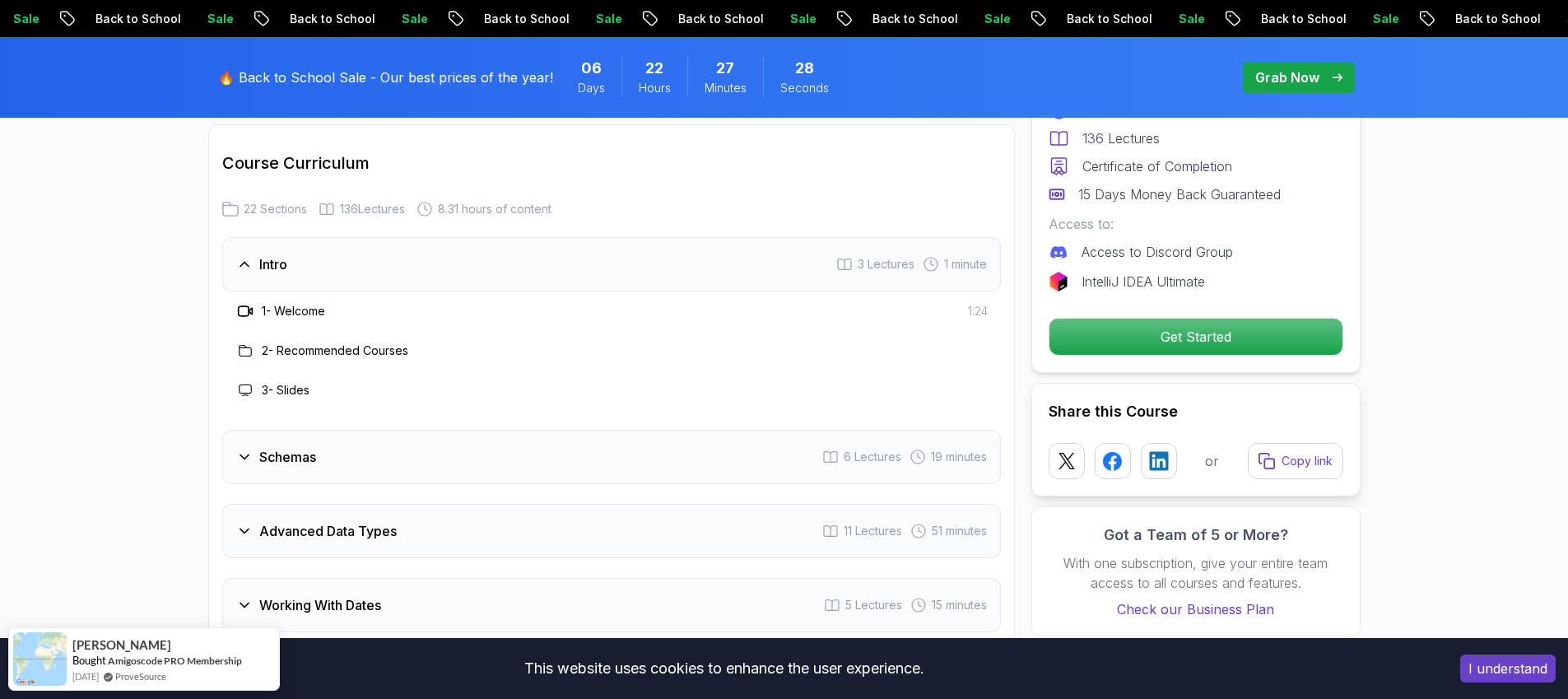
click at [385, 463] on div "Schemas 6 Lectures 19 minutes" at bounding box center [611, 457] width 778 height 54
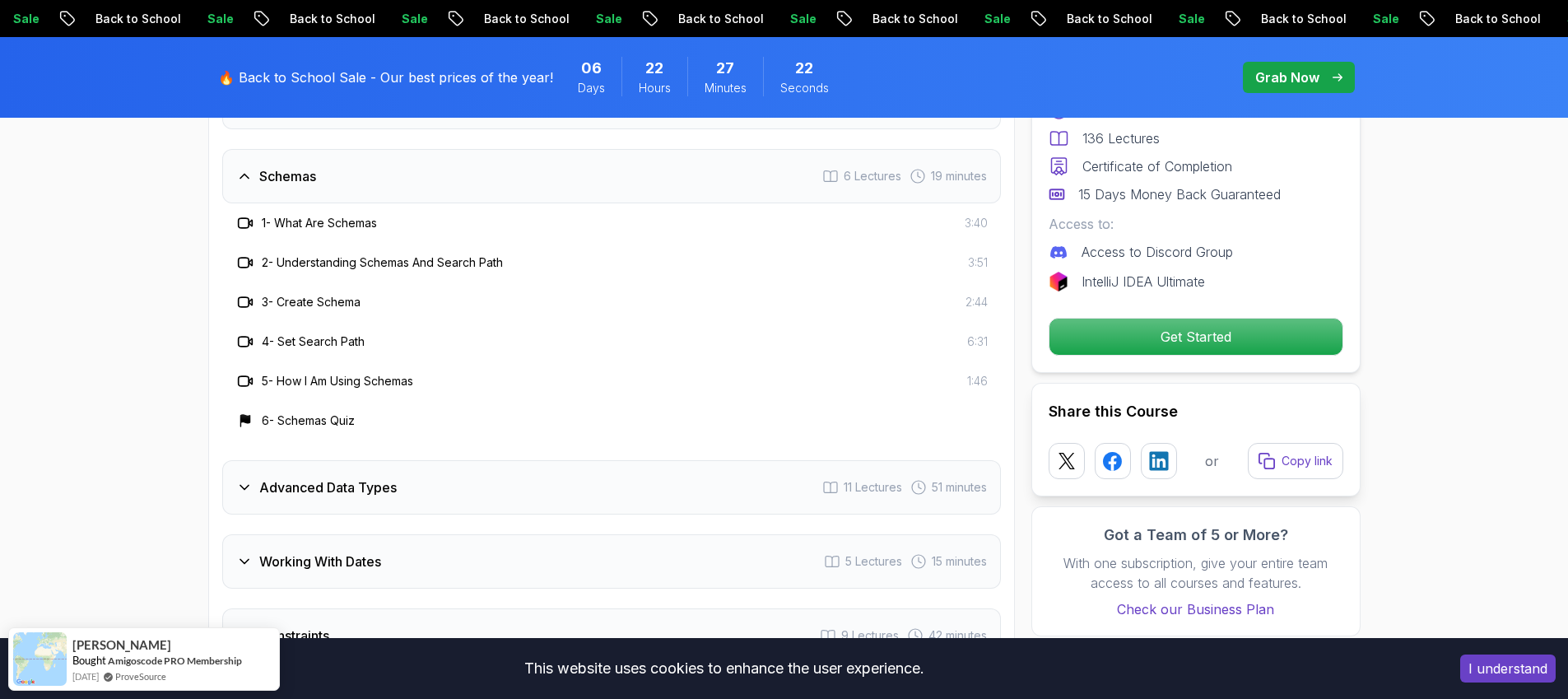
scroll to position [2572, 0]
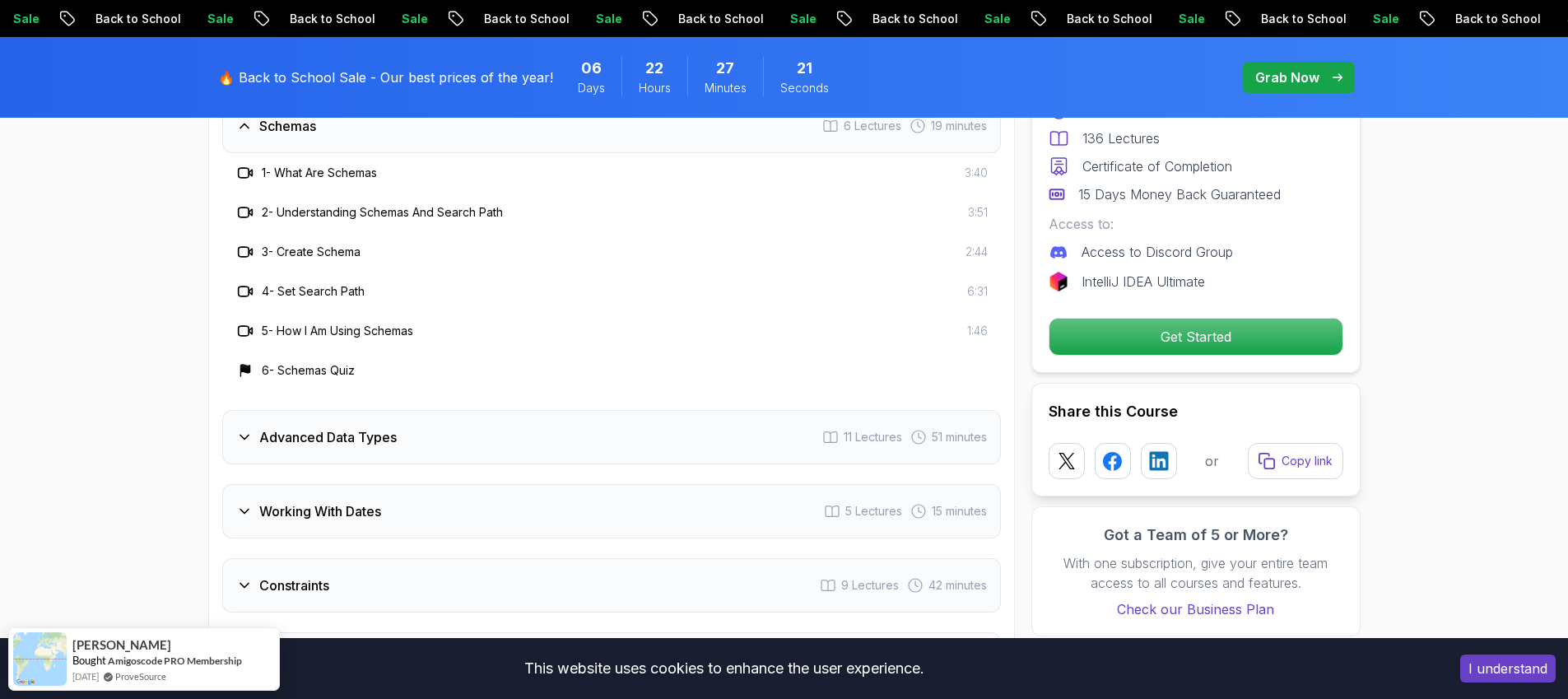
click at [497, 440] on div "Advanced Data Types 11 Lectures 51 minutes" at bounding box center [611, 437] width 778 height 54
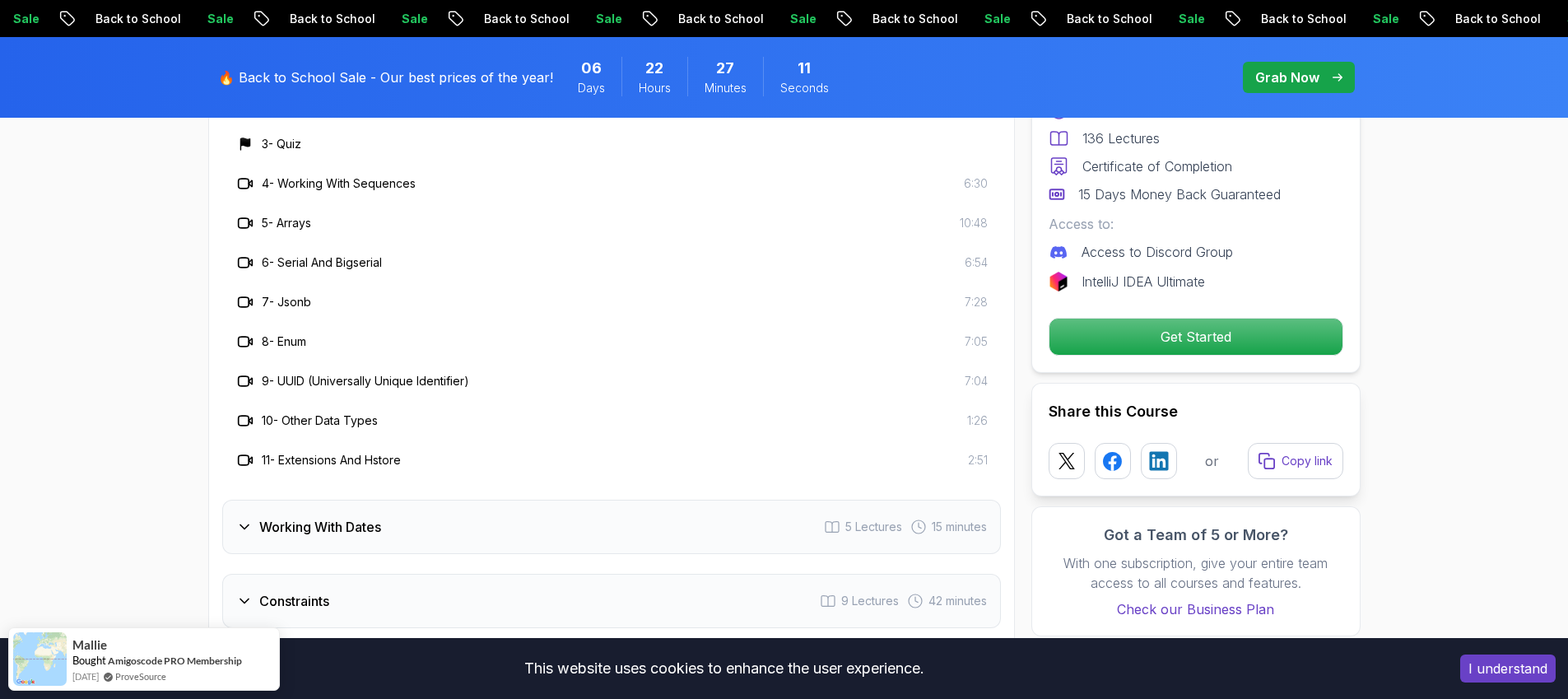
scroll to position [2951, 0]
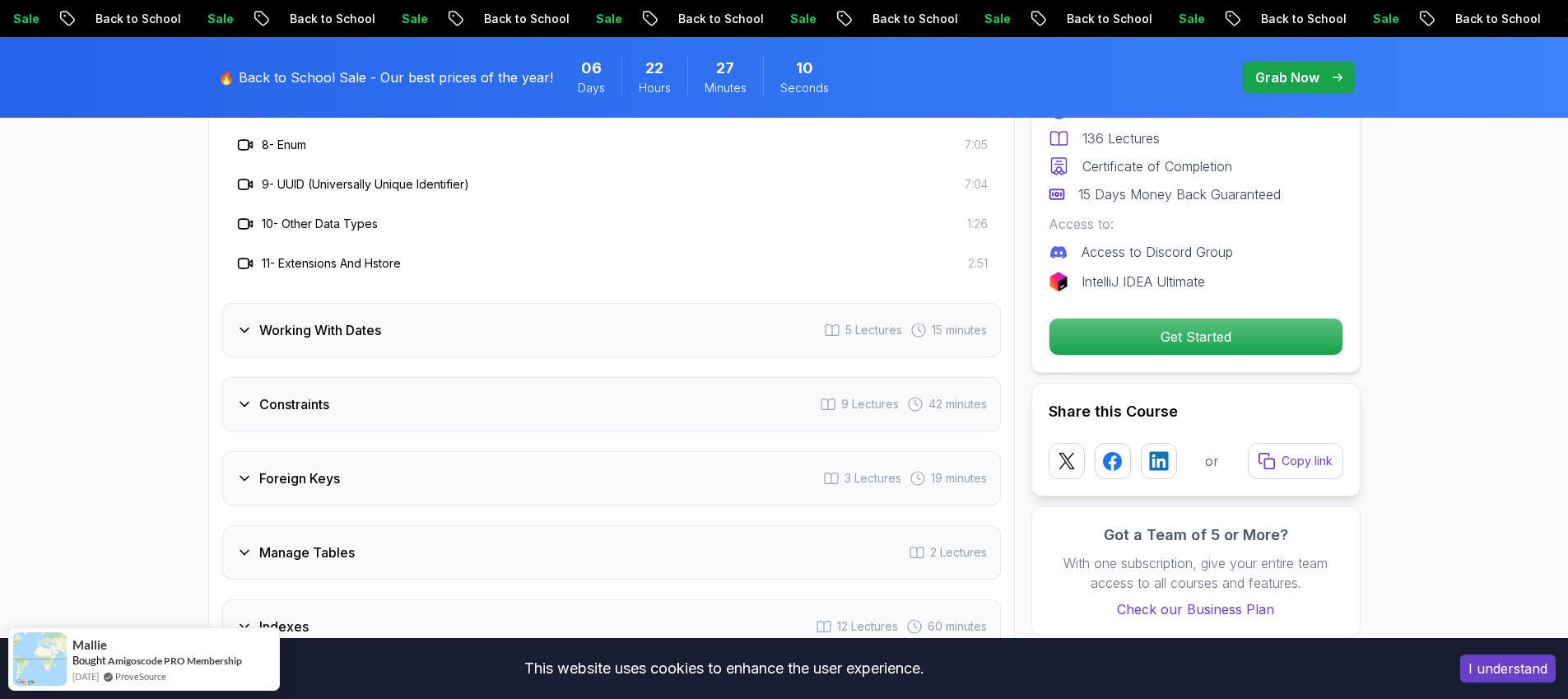
click at [349, 333] on h3 "Working With Dates" at bounding box center [320, 330] width 122 height 20
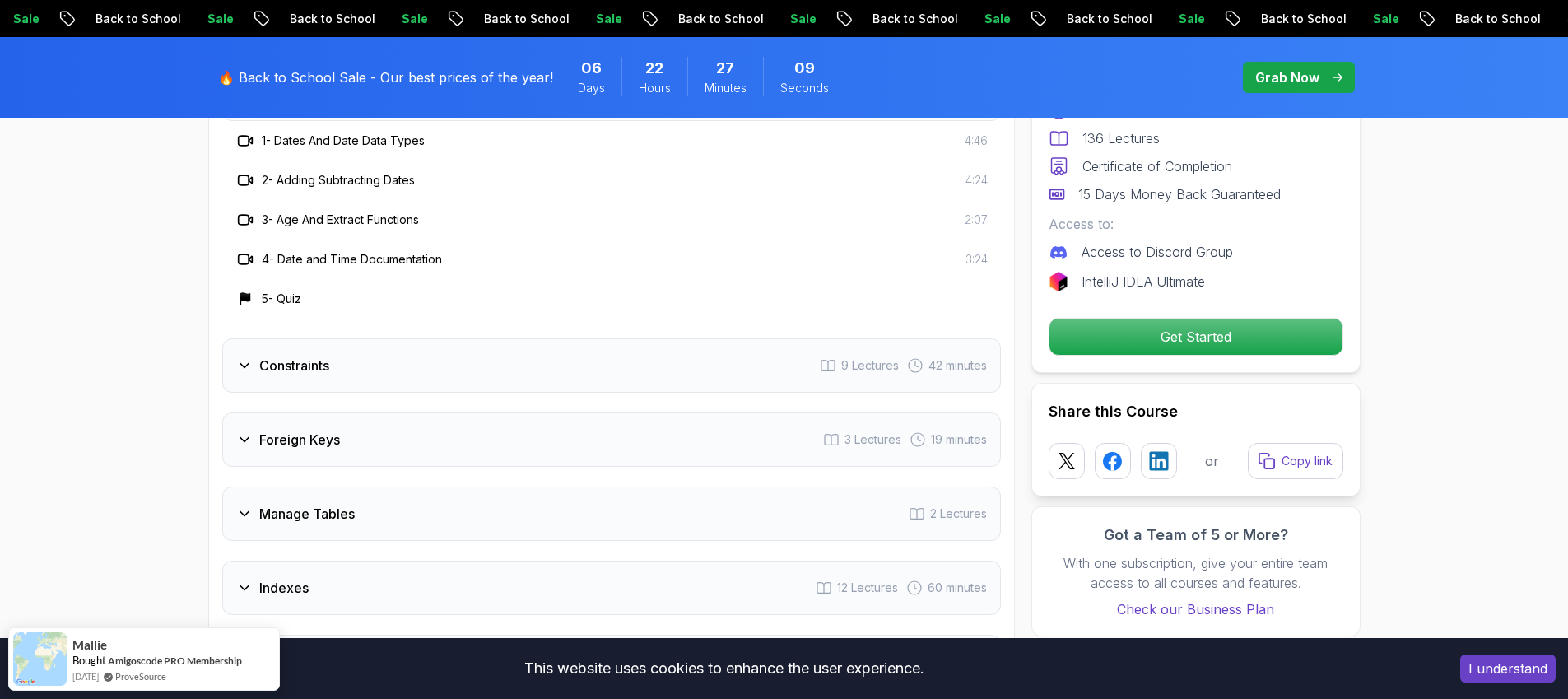
scroll to position [2553, 0]
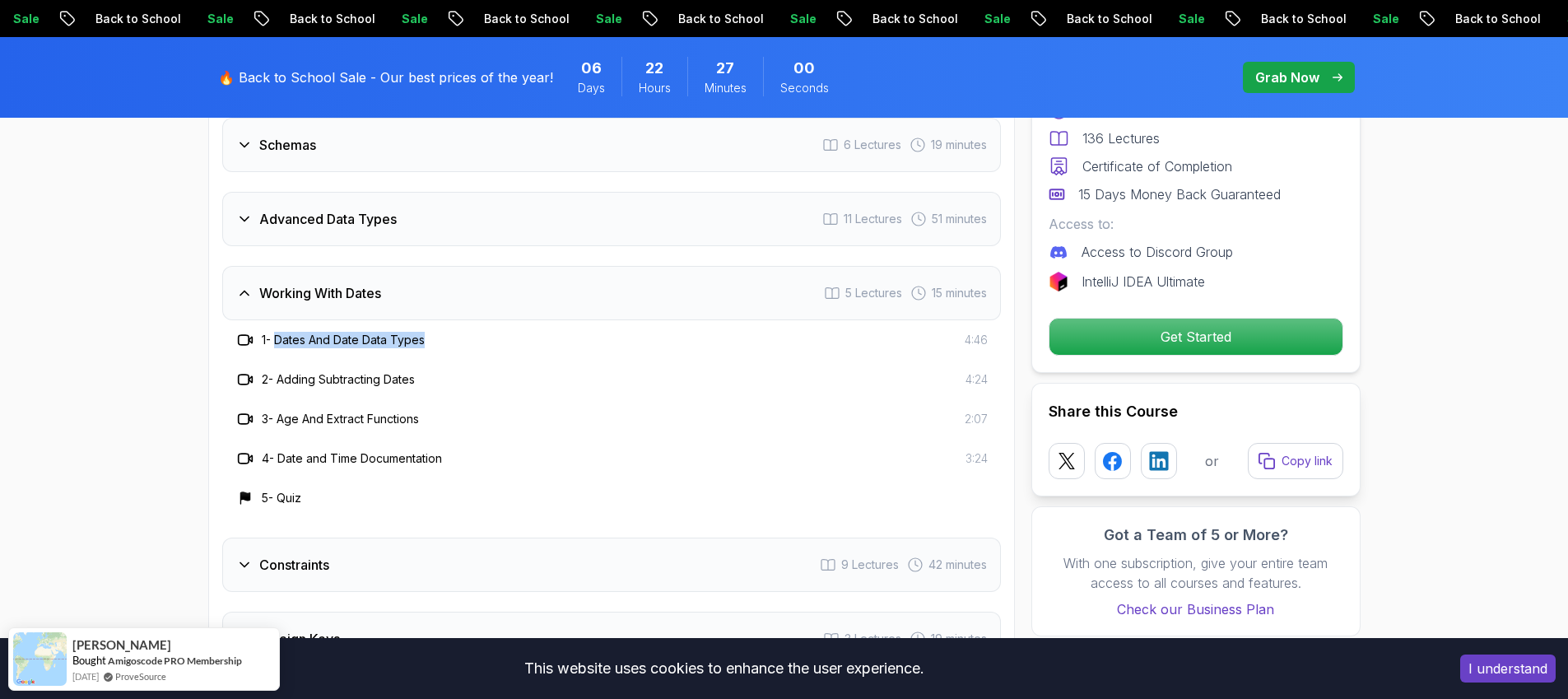
drag, startPoint x: 281, startPoint y: 343, endPoint x: 450, endPoint y: 340, distance: 169.0
click at [450, 340] on div "1 - Dates And Date Data Types 4:46" at bounding box center [611, 340] width 753 height 20
drag, startPoint x: 283, startPoint y: 377, endPoint x: 438, endPoint y: 379, distance: 155.0
click at [438, 379] on div "2 - Adding Subtracting Dates 4:24" at bounding box center [611, 379] width 753 height 20
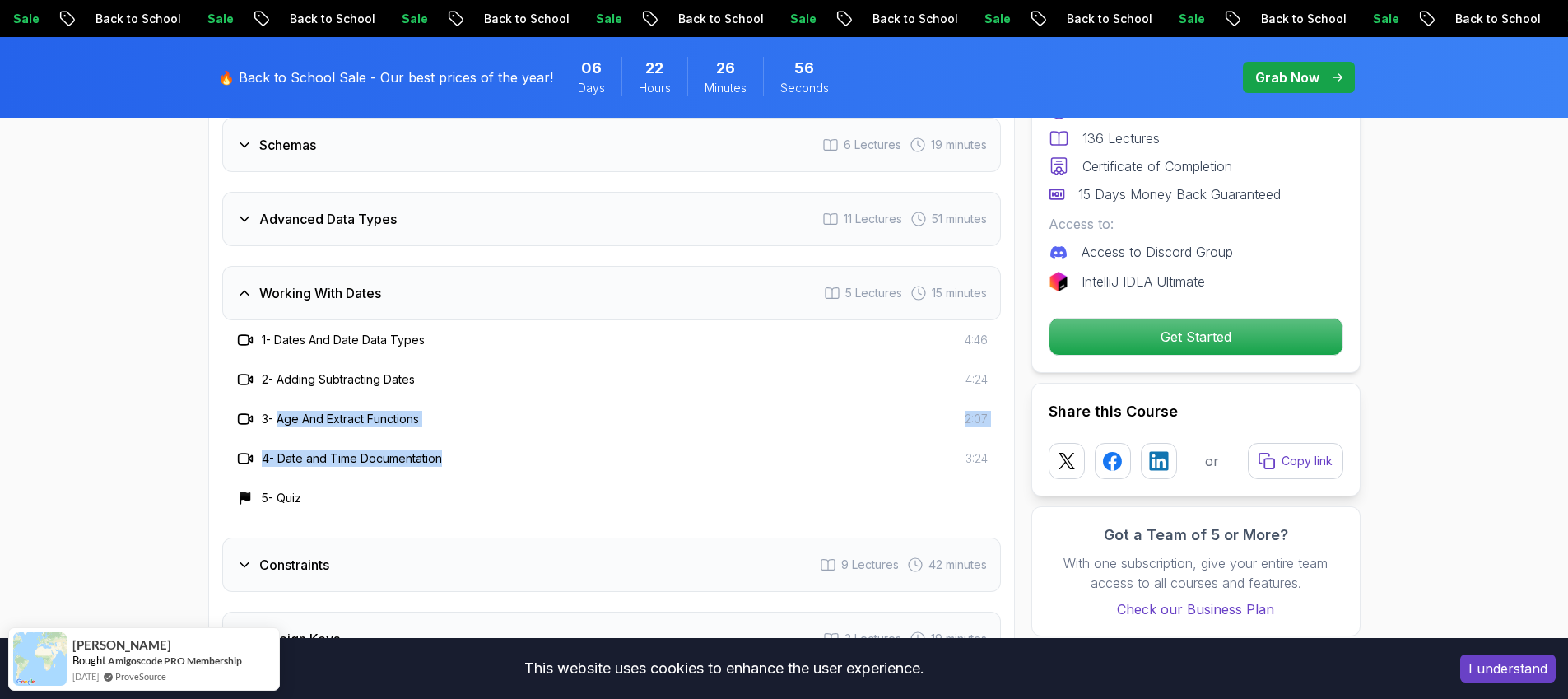
drag, startPoint x: 281, startPoint y: 422, endPoint x: 464, endPoint y: 463, distance: 187.5
click at [464, 463] on div "1 - Dates And Date Data Types 4:46 2 - Adding Subtracting Dates 4:24 3 - Age An…" at bounding box center [611, 419] width 778 height 198
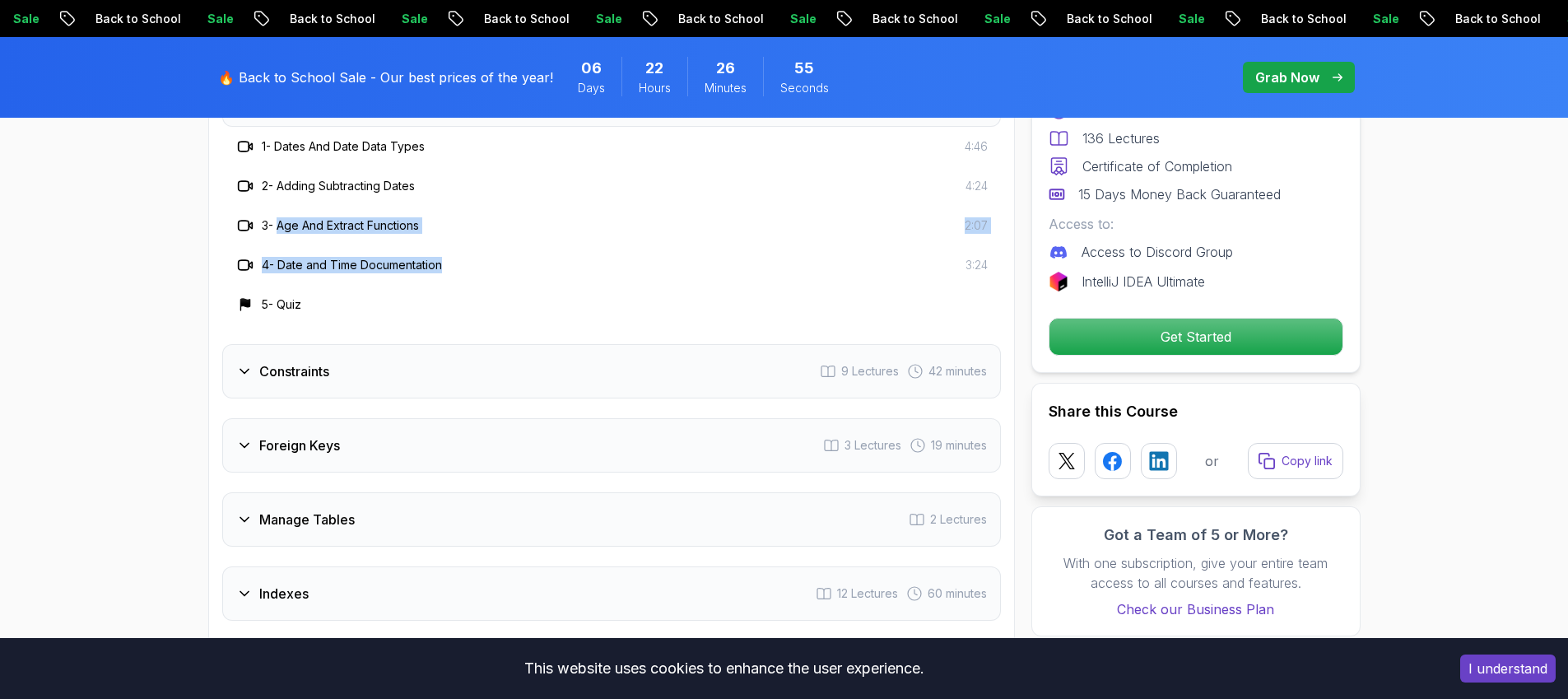
scroll to position [2768, 0]
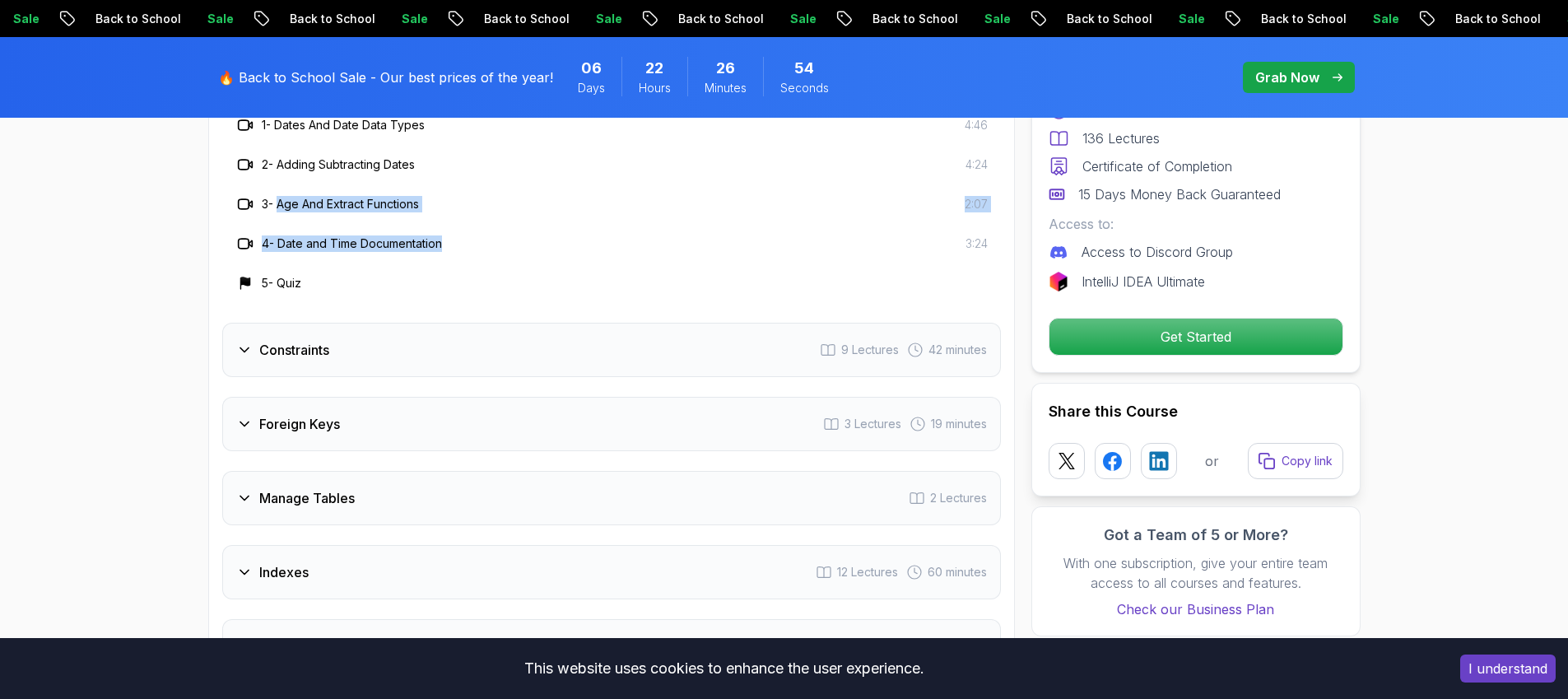
click at [580, 344] on div "Constraints 9 Lectures 42 minutes" at bounding box center [611, 350] width 778 height 54
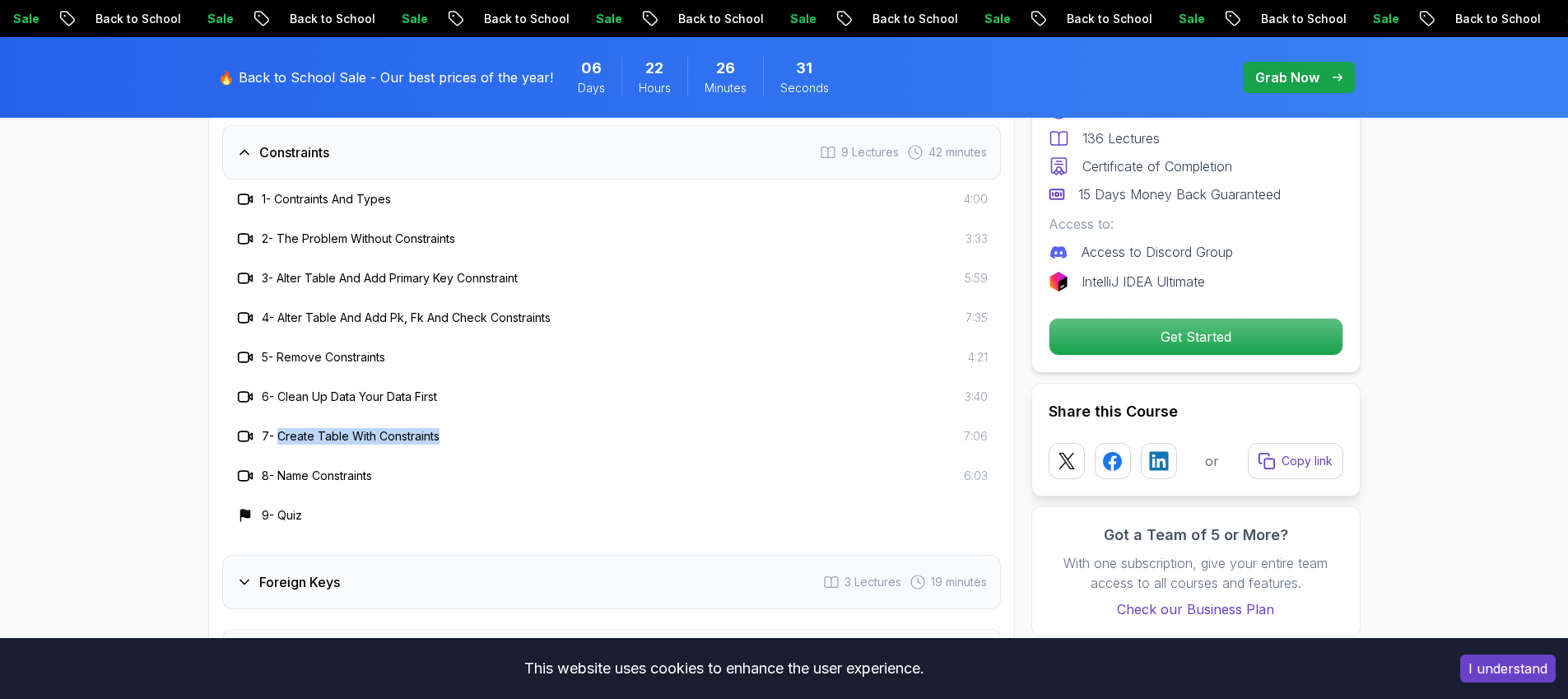
drag, startPoint x: 282, startPoint y: 432, endPoint x: 458, endPoint y: 434, distance: 176.0
click at [458, 434] on div "7 - Create Table With Constraints 7:06" at bounding box center [611, 436] width 753 height 20
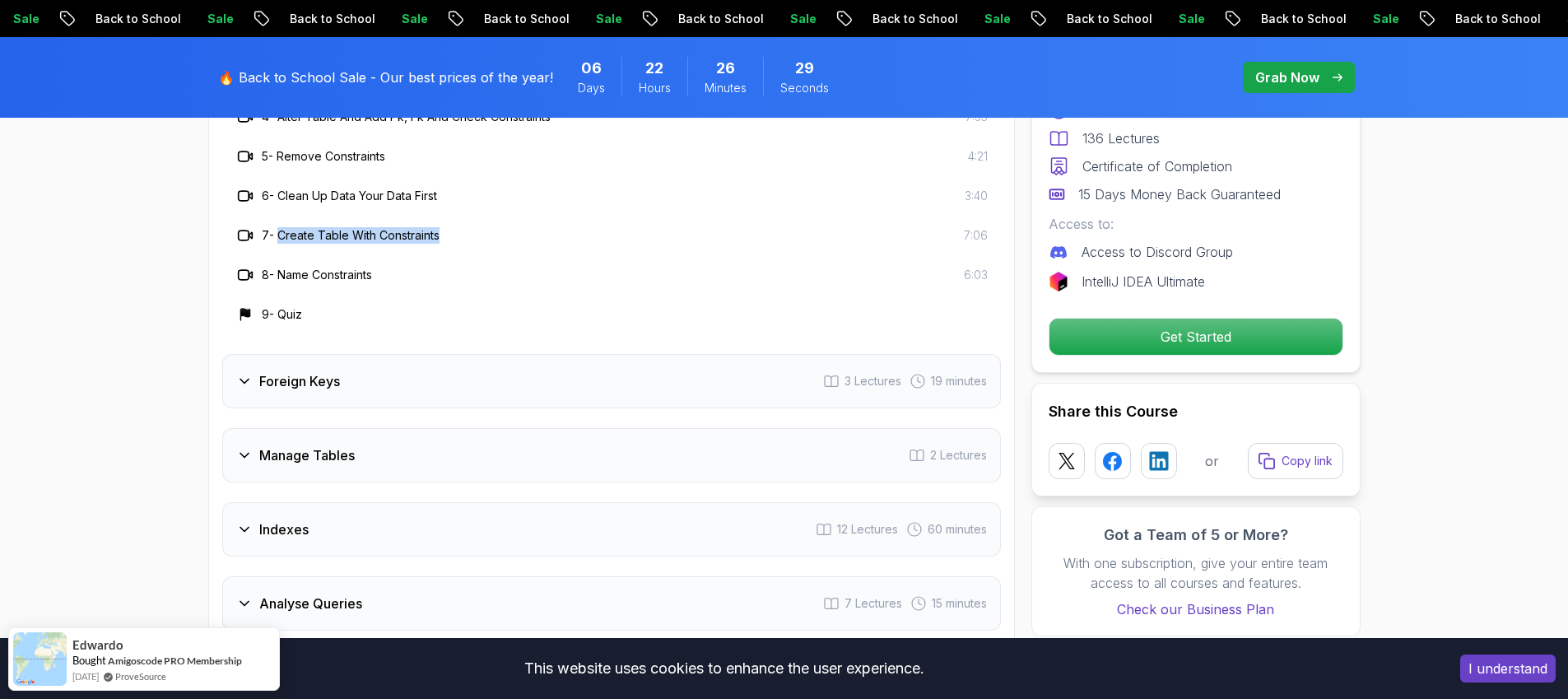
click at [437, 379] on div "Foreign Keys 3 Lectures 19 minutes" at bounding box center [611, 380] width 778 height 54
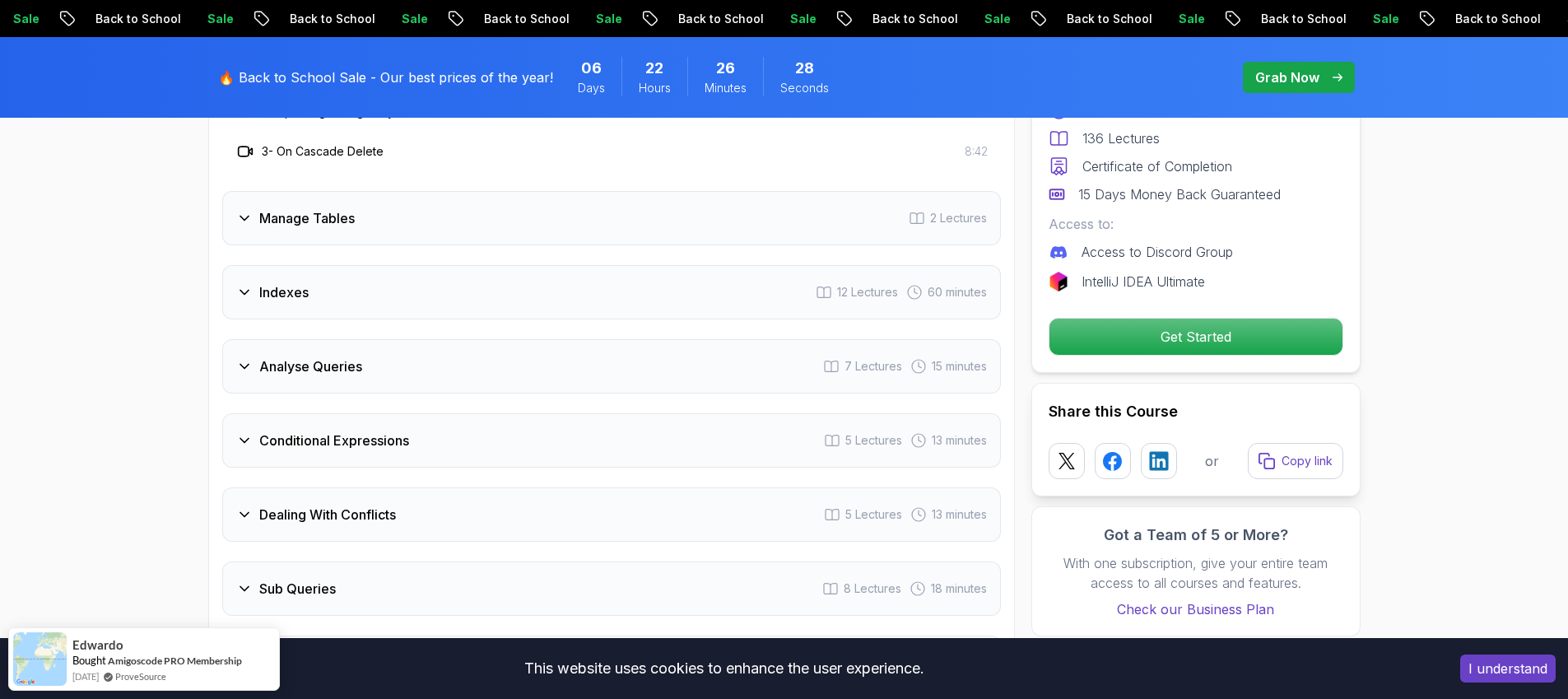
scroll to position [2791, 0]
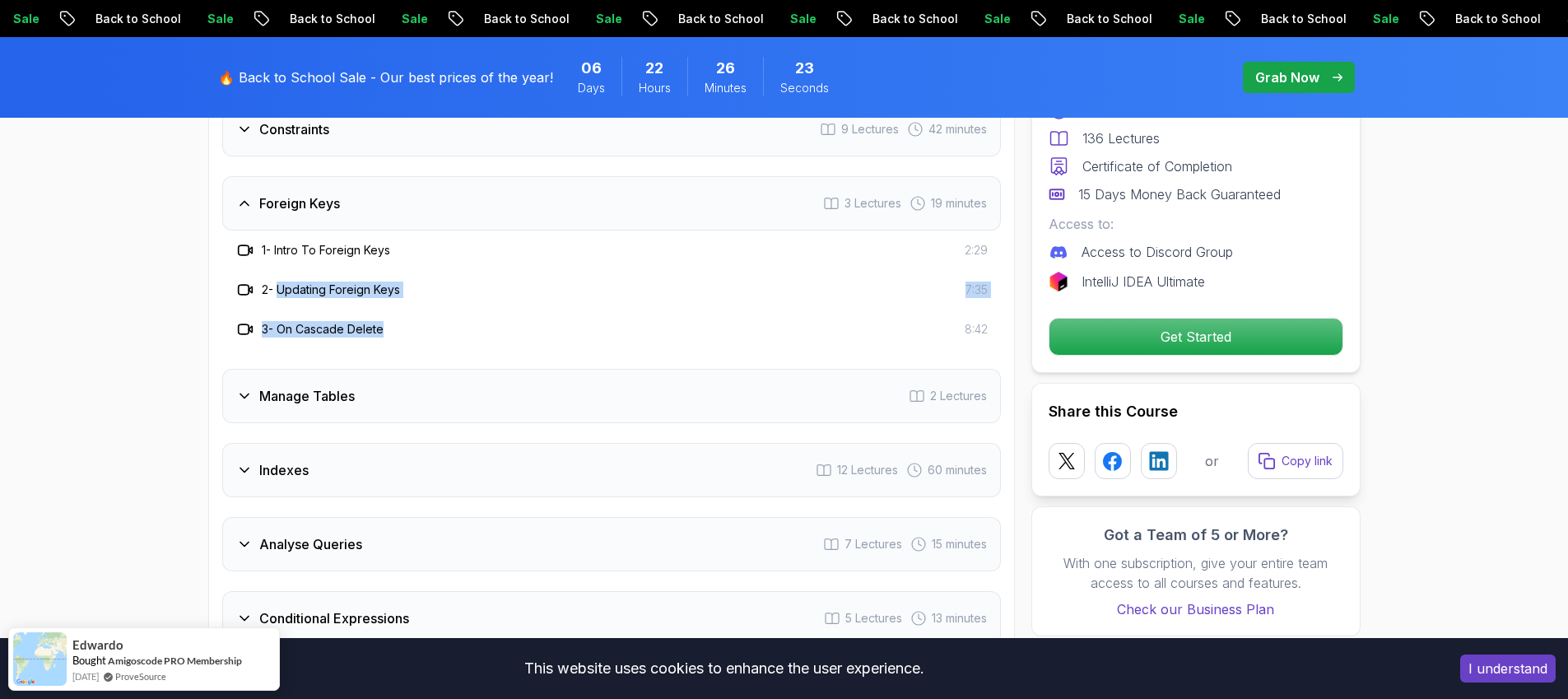
drag, startPoint x: 279, startPoint y: 290, endPoint x: 411, endPoint y: 333, distance: 138.8
click at [411, 333] on div "1 - Intro To Foreign Keys 2:29 2 - Updating Foreign Keys 7:35 3 - On Cascade De…" at bounding box center [611, 290] width 778 height 118
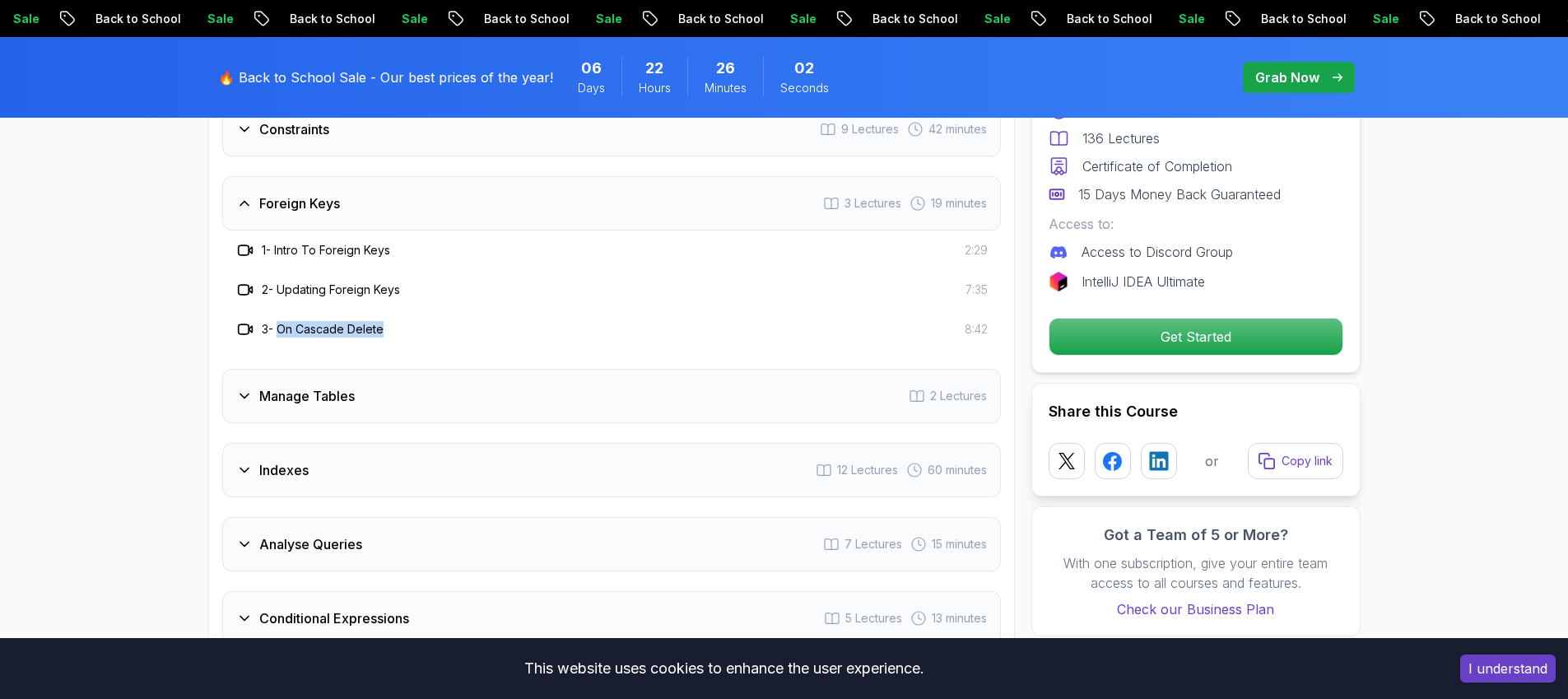
drag, startPoint x: 284, startPoint y: 325, endPoint x: 405, endPoint y: 330, distance: 121.1
click at [405, 330] on div "3 - On Cascade Delete 8:42" at bounding box center [611, 329] width 753 height 20
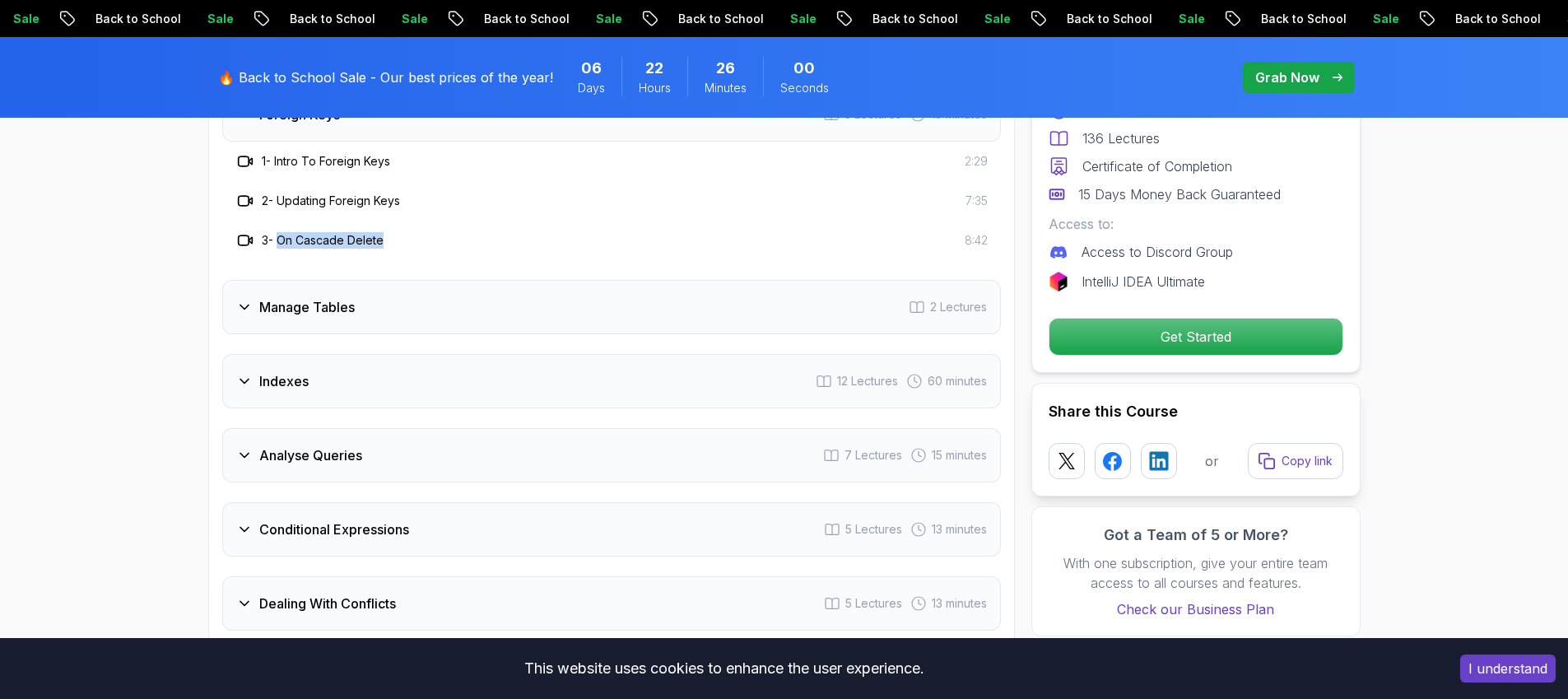
click at [343, 373] on div "Indexes 12 Lectures 60 minutes" at bounding box center [611, 380] width 778 height 54
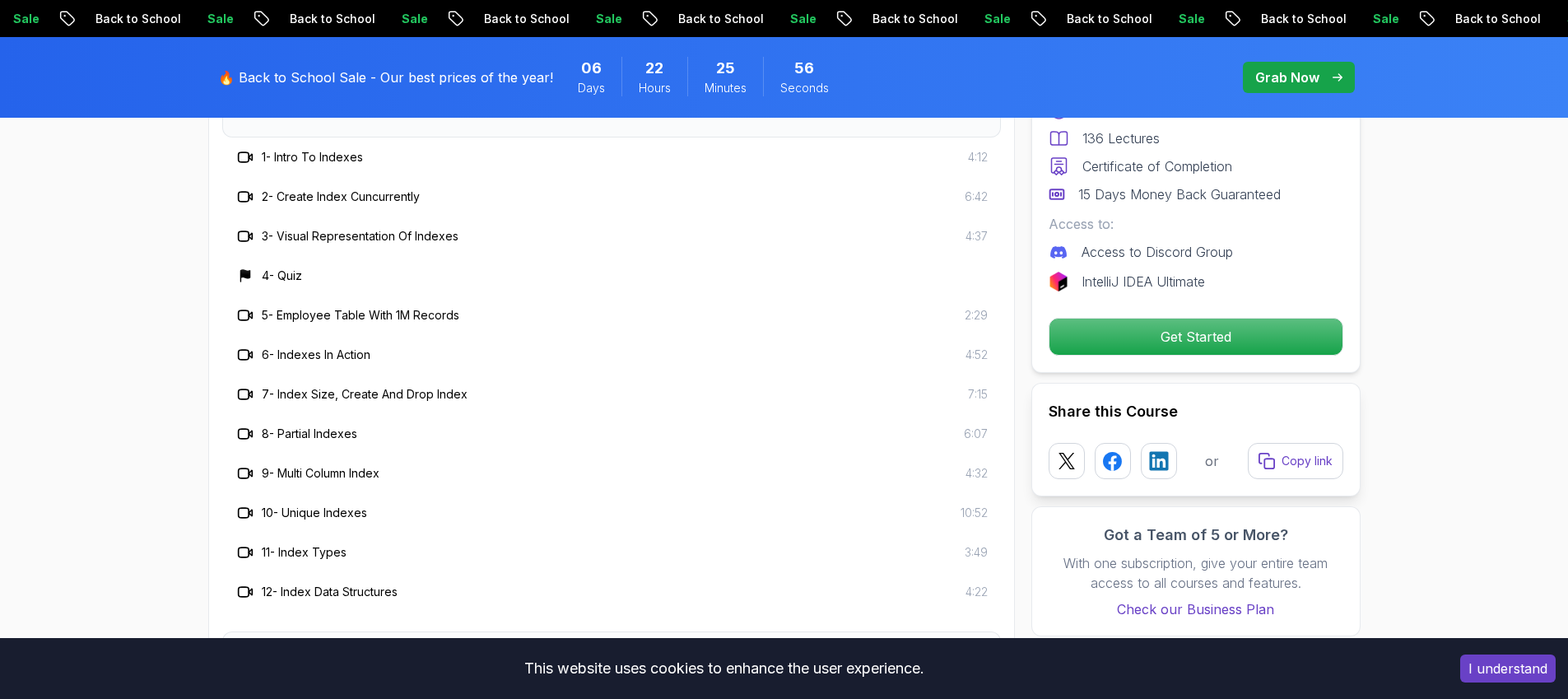
scroll to position [3053, 0]
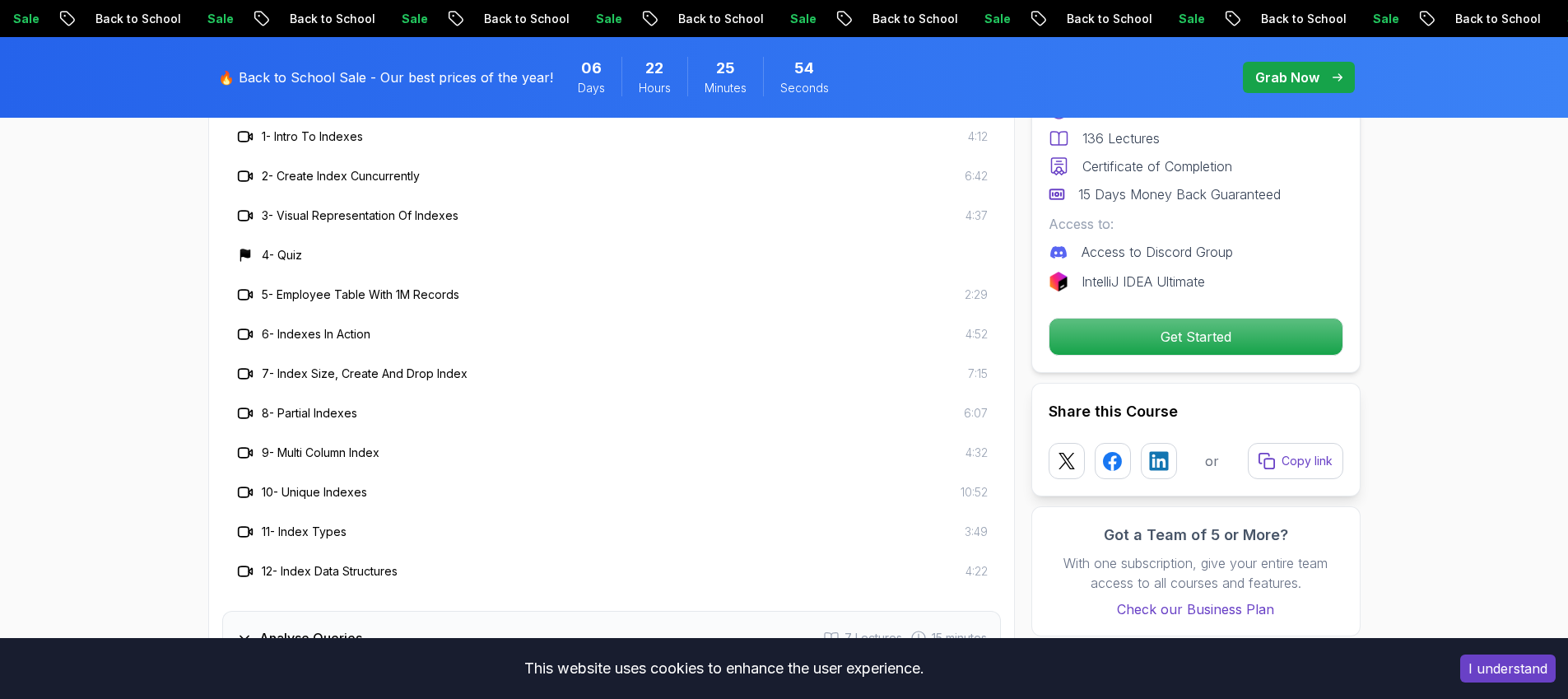
drag, startPoint x: 278, startPoint y: 295, endPoint x: 456, endPoint y: 299, distance: 178.0
click at [456, 299] on h3 "5 - Employee Table With 1M Records" at bounding box center [361, 295] width 198 height 16
drag, startPoint x: 283, startPoint y: 296, endPoint x: 461, endPoint y: 297, distance: 178.0
click at [461, 297] on div "5 - Employee Table With 1M Records 2:29" at bounding box center [611, 295] width 753 height 20
drag, startPoint x: 285, startPoint y: 335, endPoint x: 479, endPoint y: 372, distance: 197.5
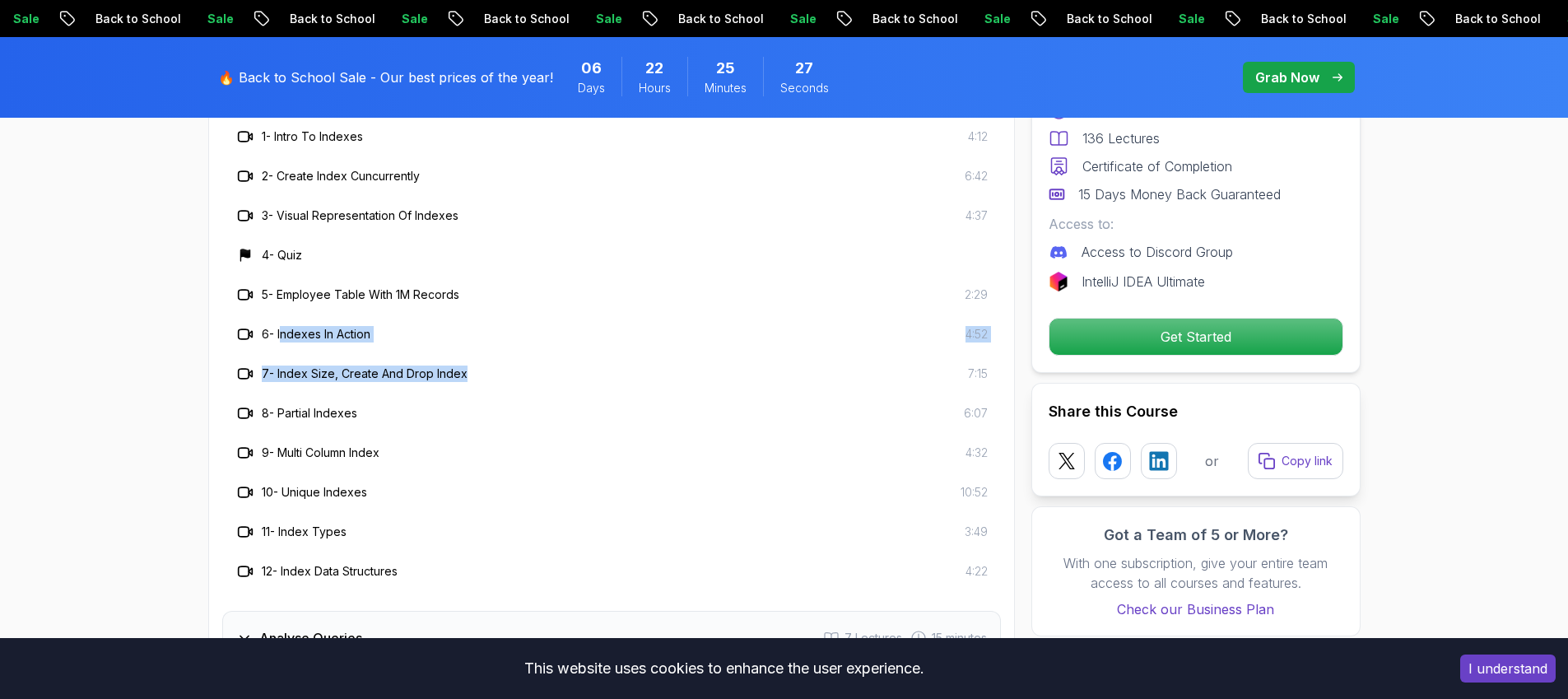
click at [479, 372] on div "1 - Intro To Indexes 4:12 2 - Create Index Cuncurrently 6:42 3 - Visual Represe…" at bounding box center [611, 355] width 778 height 475
drag, startPoint x: 283, startPoint y: 414, endPoint x: 370, endPoint y: 415, distance: 87.0
click at [370, 415] on div "8 - Partial Indexes 6:07" at bounding box center [611, 413] width 753 height 20
drag, startPoint x: 283, startPoint y: 453, endPoint x: 387, endPoint y: 454, distance: 104.0
click at [387, 454] on div "9 - Multi Column Index 4:32" at bounding box center [611, 452] width 753 height 20
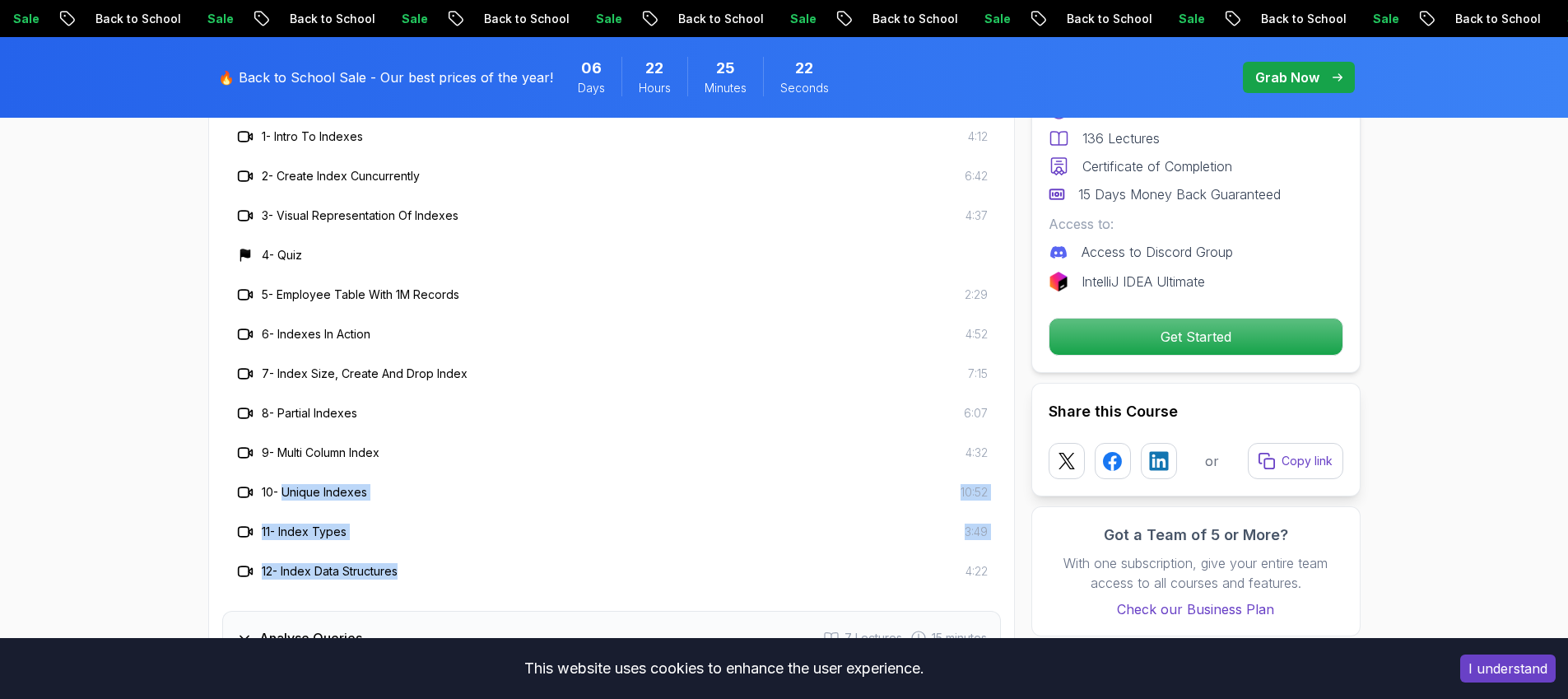
drag, startPoint x: 287, startPoint y: 494, endPoint x: 484, endPoint y: 544, distance: 203.2
click at [440, 569] on div "1 - Intro To Indexes 4:12 2 - Create Index Cuncurrently 6:42 3 - Visual Represe…" at bounding box center [611, 355] width 778 height 475
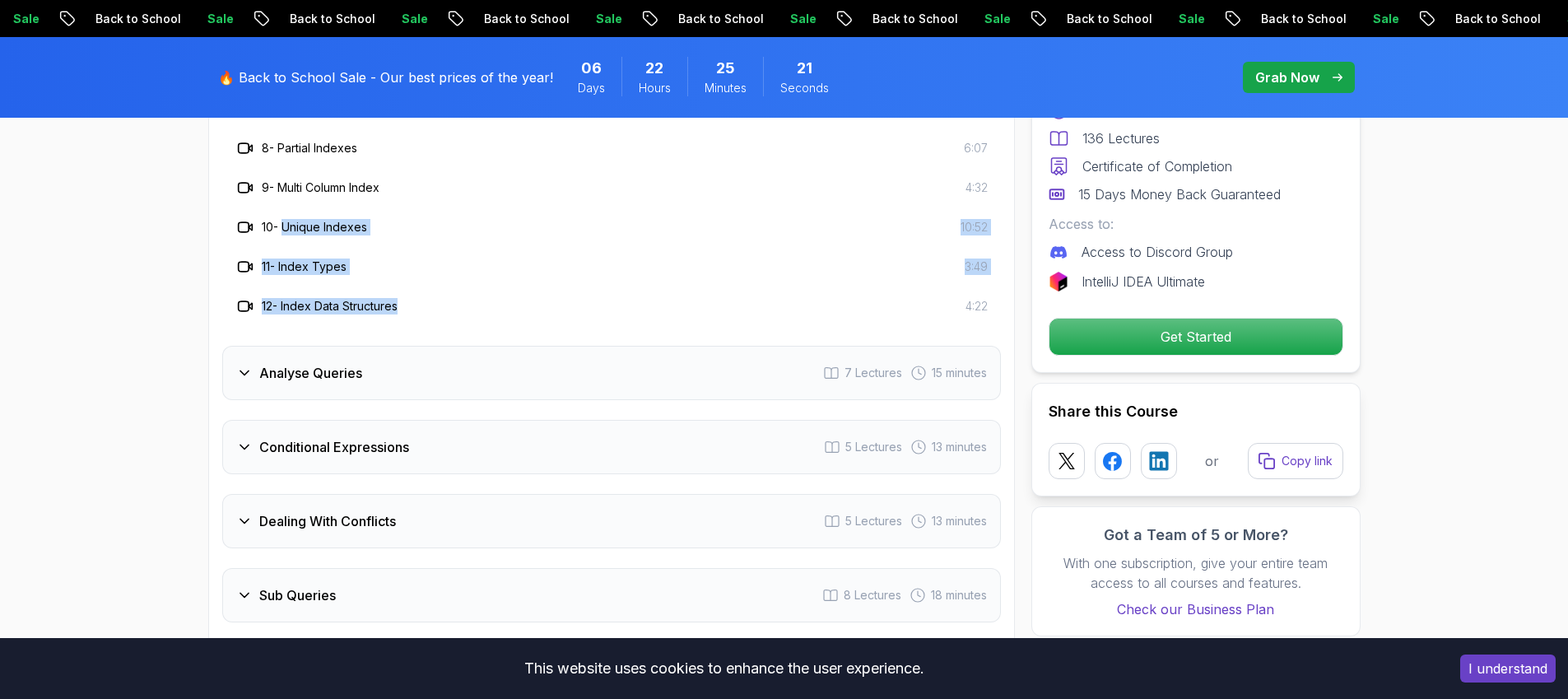
scroll to position [3429, 0]
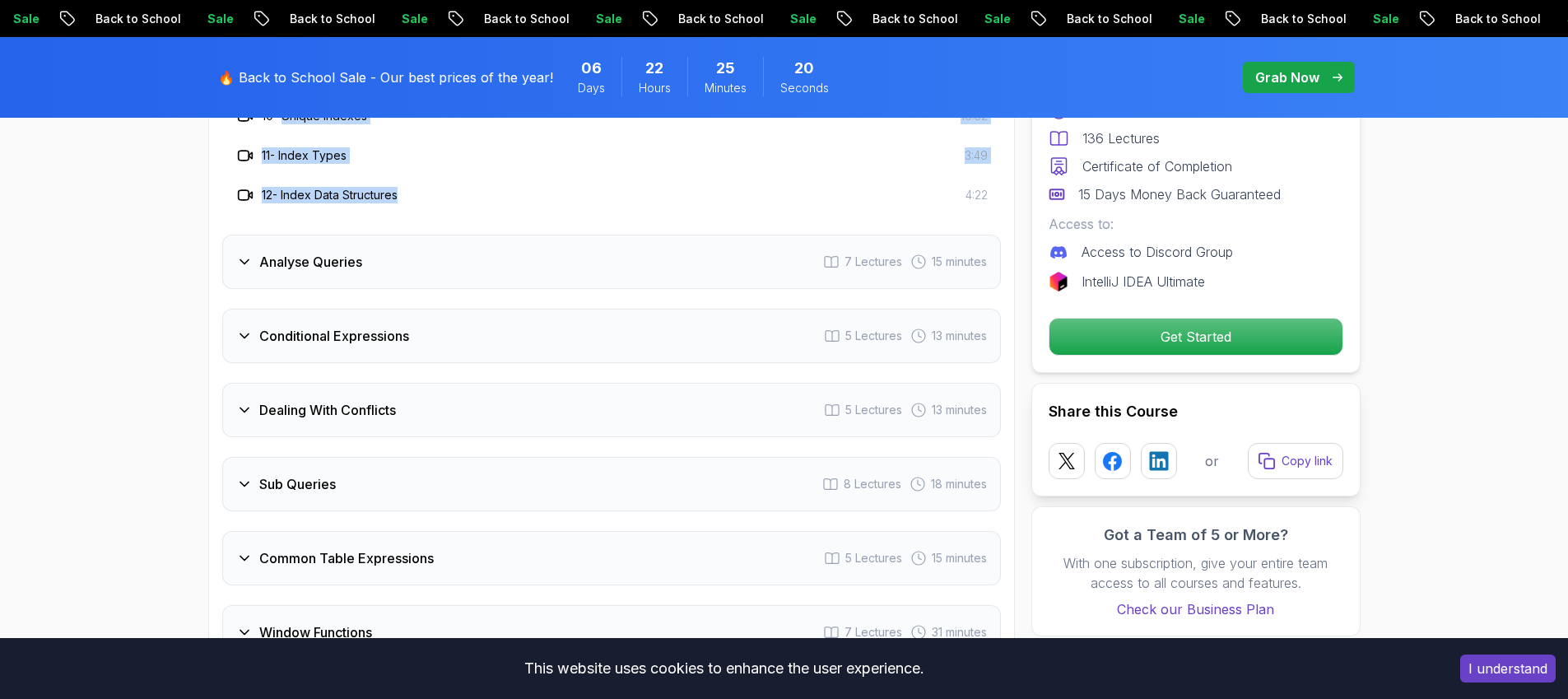
click at [388, 269] on div "Analyse Queries 7 Lectures 15 minutes" at bounding box center [611, 261] width 778 height 54
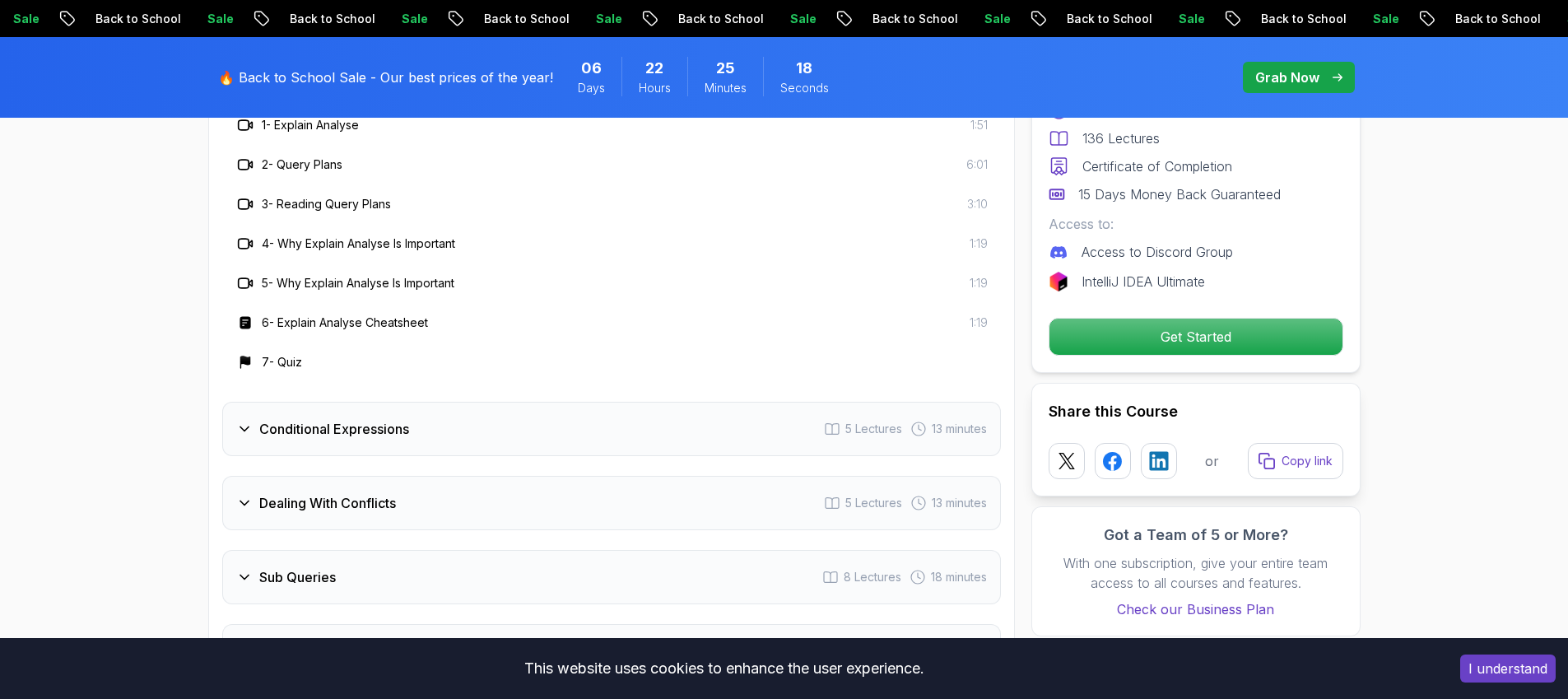
scroll to position [3025, 0]
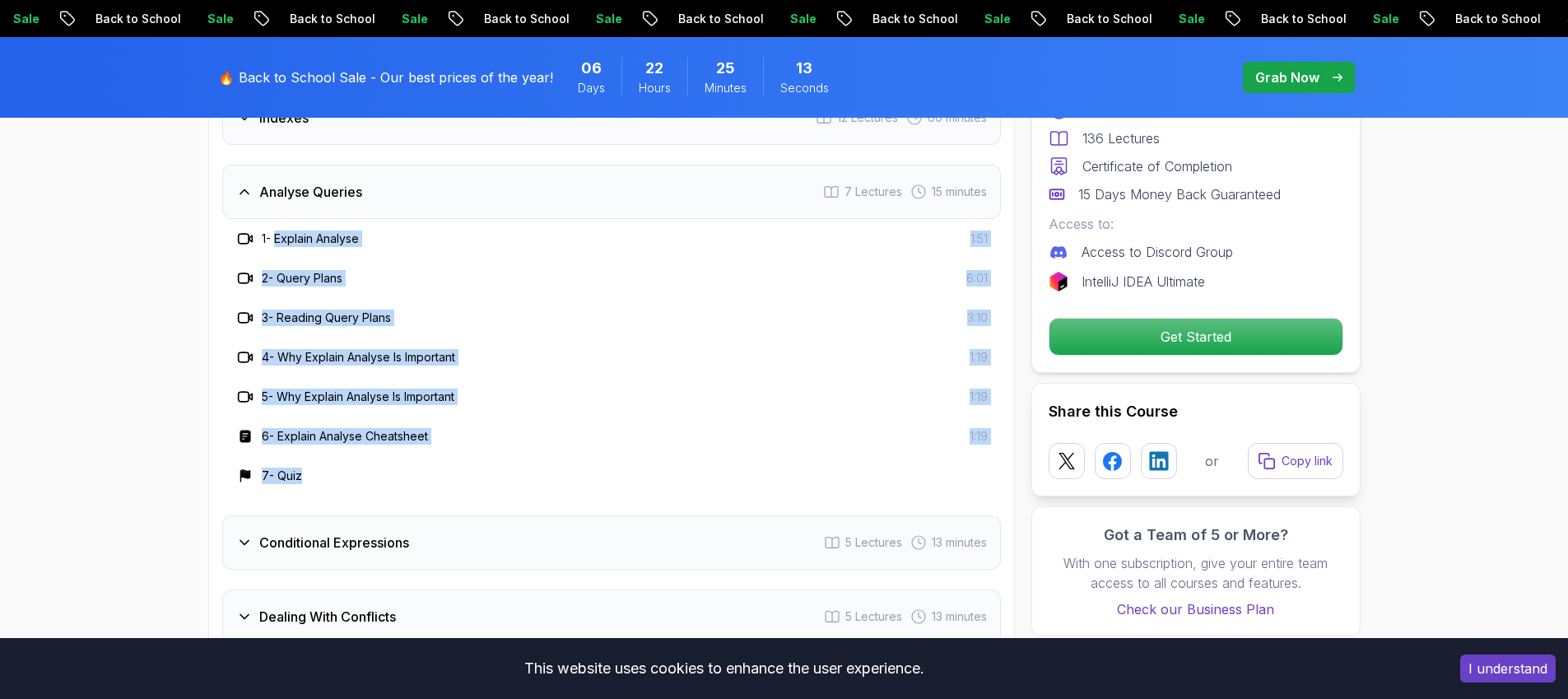
drag, startPoint x: 279, startPoint y: 241, endPoint x: 468, endPoint y: 479, distance: 303.9
click at [468, 479] on div "1 - Explain Analyse 1:51 2 - Query Plans 6:01 3 - Reading Query Plans 3:10 4 - …" at bounding box center [611, 357] width 778 height 277
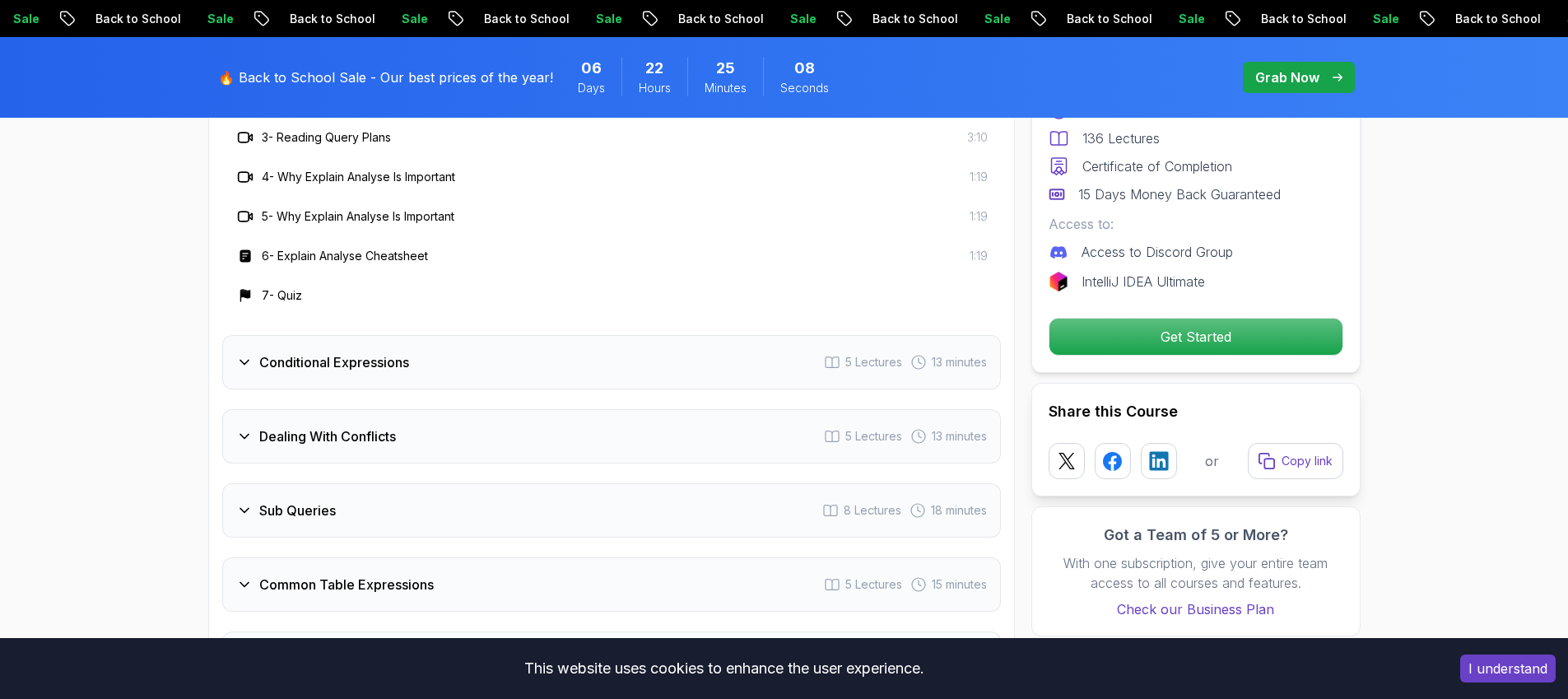
scroll to position [3258, 0]
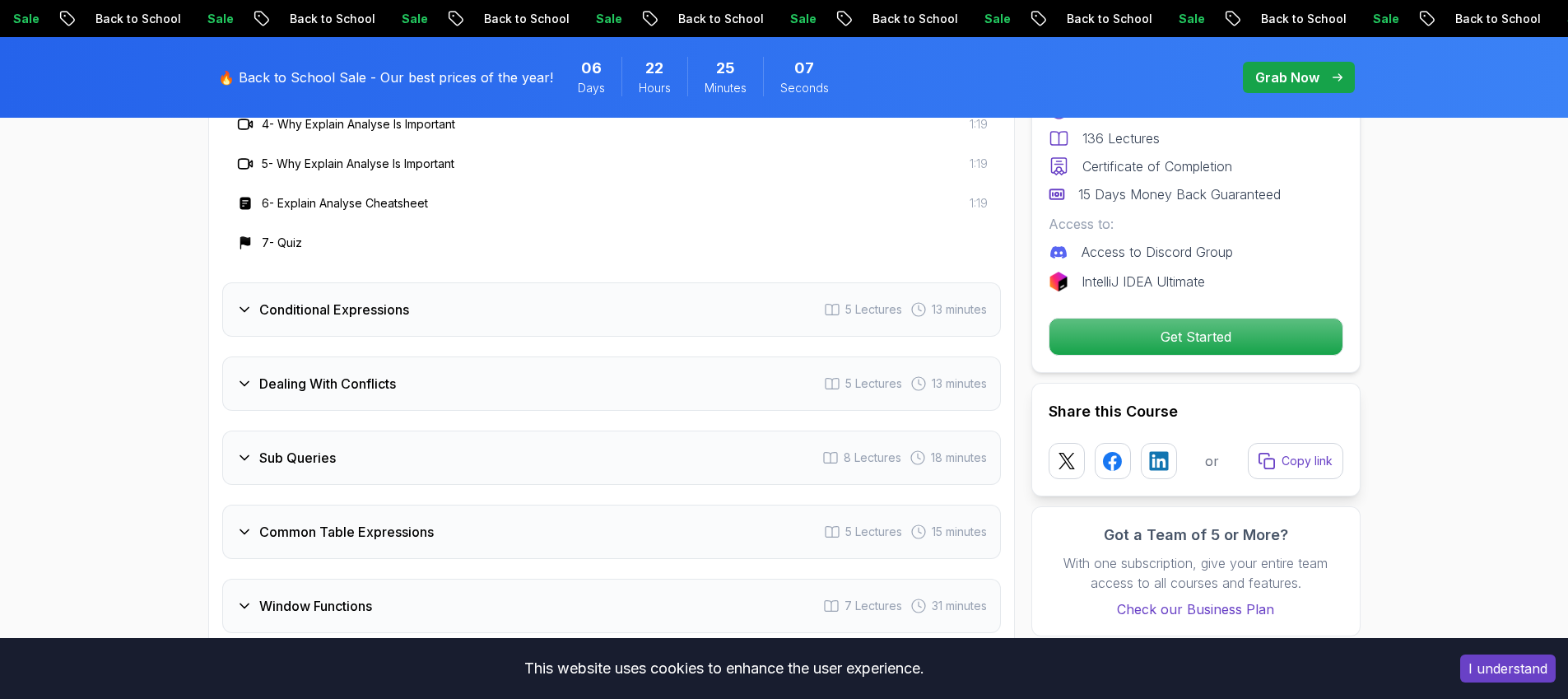
click at [348, 300] on h3 "Conditional Expressions" at bounding box center [334, 309] width 150 height 20
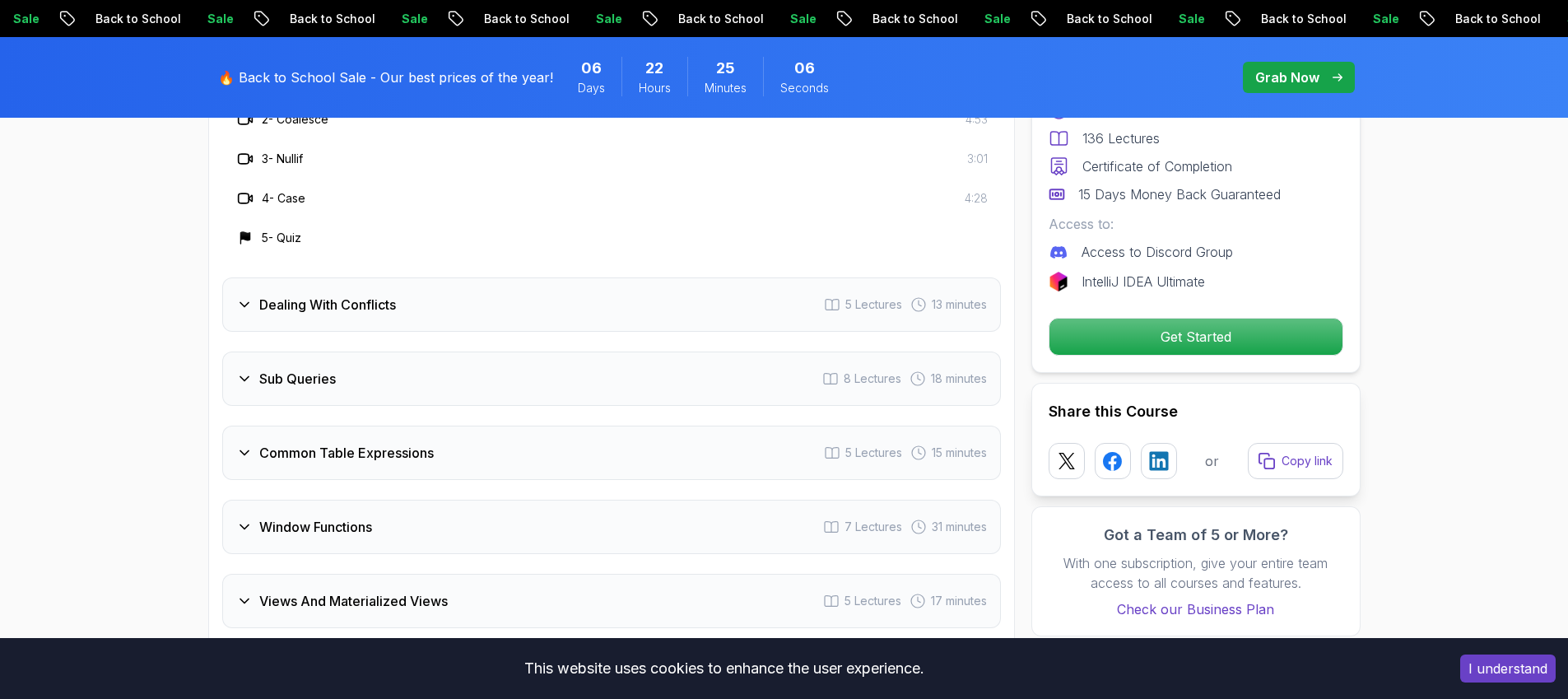
scroll to position [3074, 0]
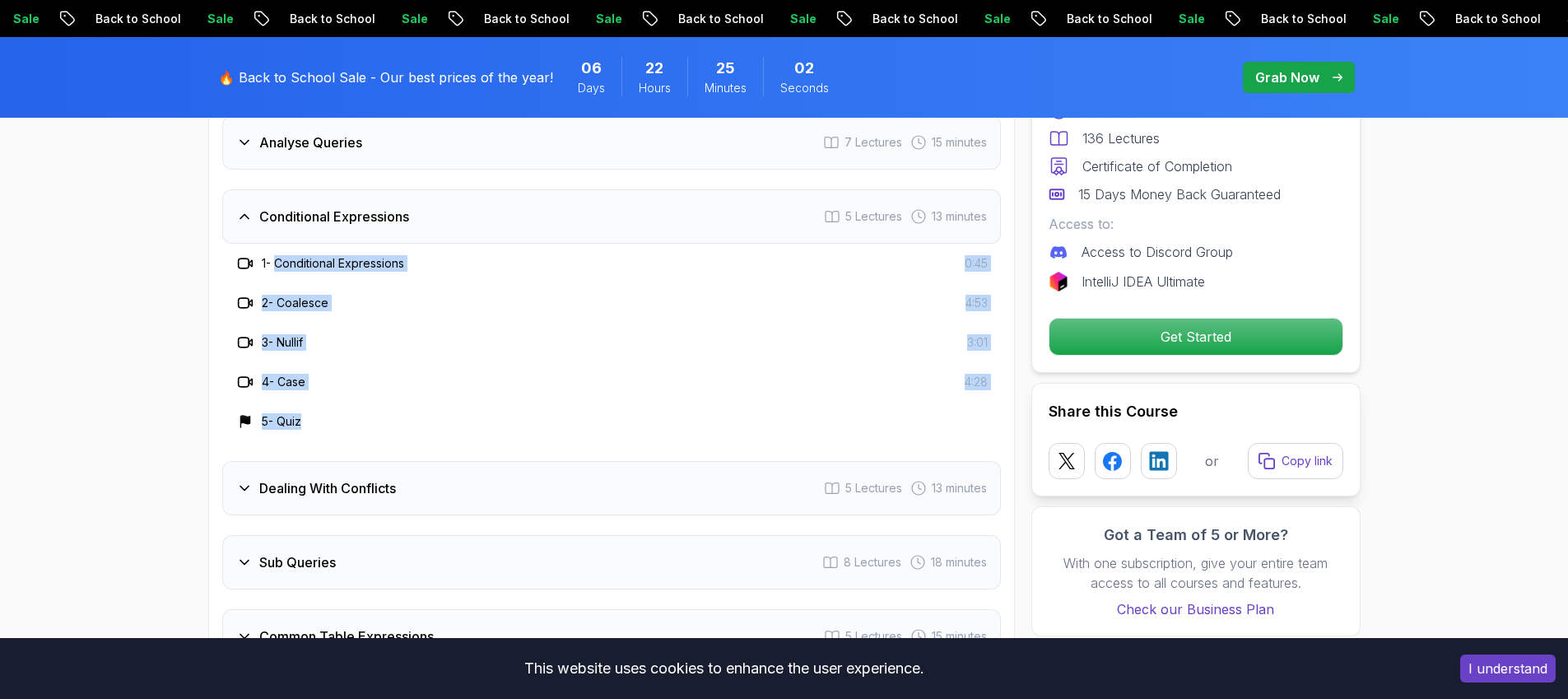
drag, startPoint x: 280, startPoint y: 263, endPoint x: 375, endPoint y: 426, distance: 188.7
click at [375, 426] on div "1 - Conditional Expressions 0:45 2 - Coalesce 4:53 3 - Nullif 3:01 4 - Case 4:2…" at bounding box center [611, 343] width 778 height 198
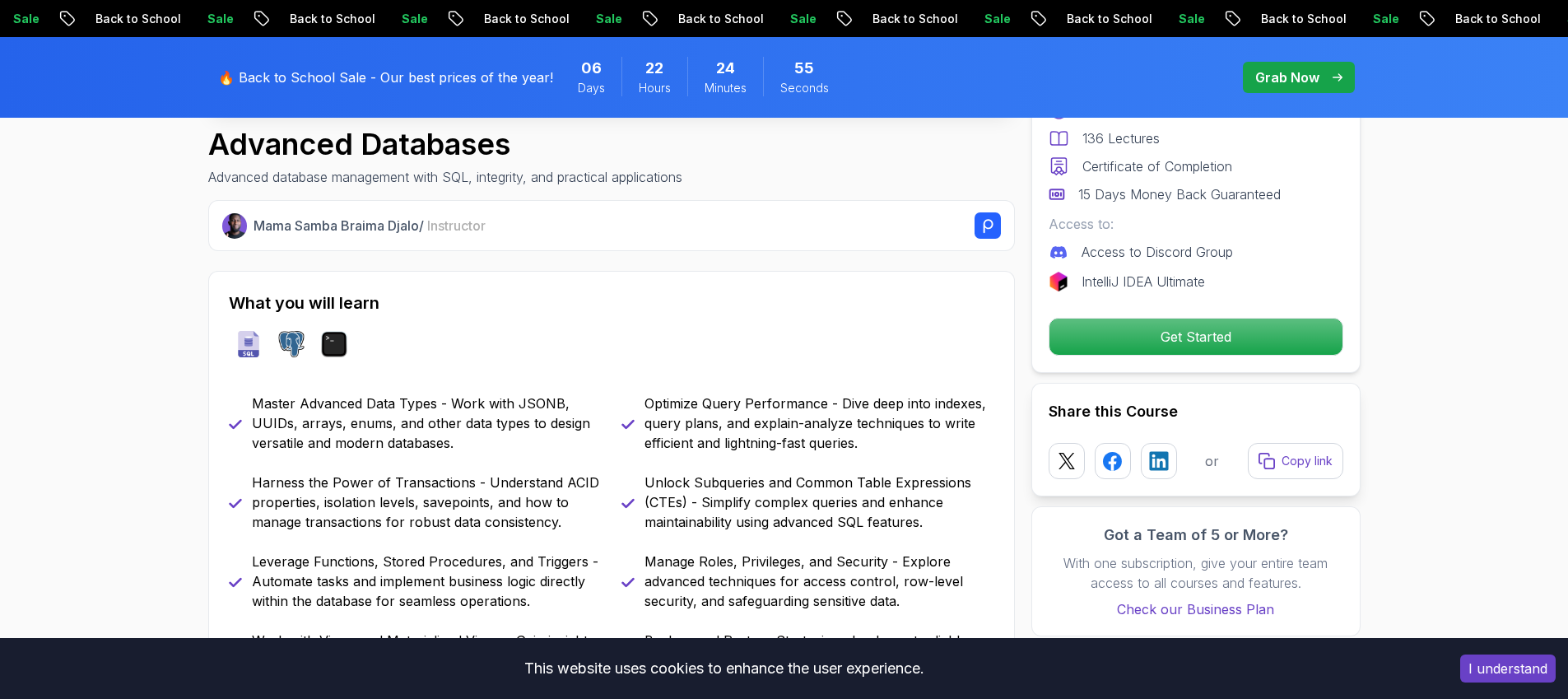
scroll to position [0, 0]
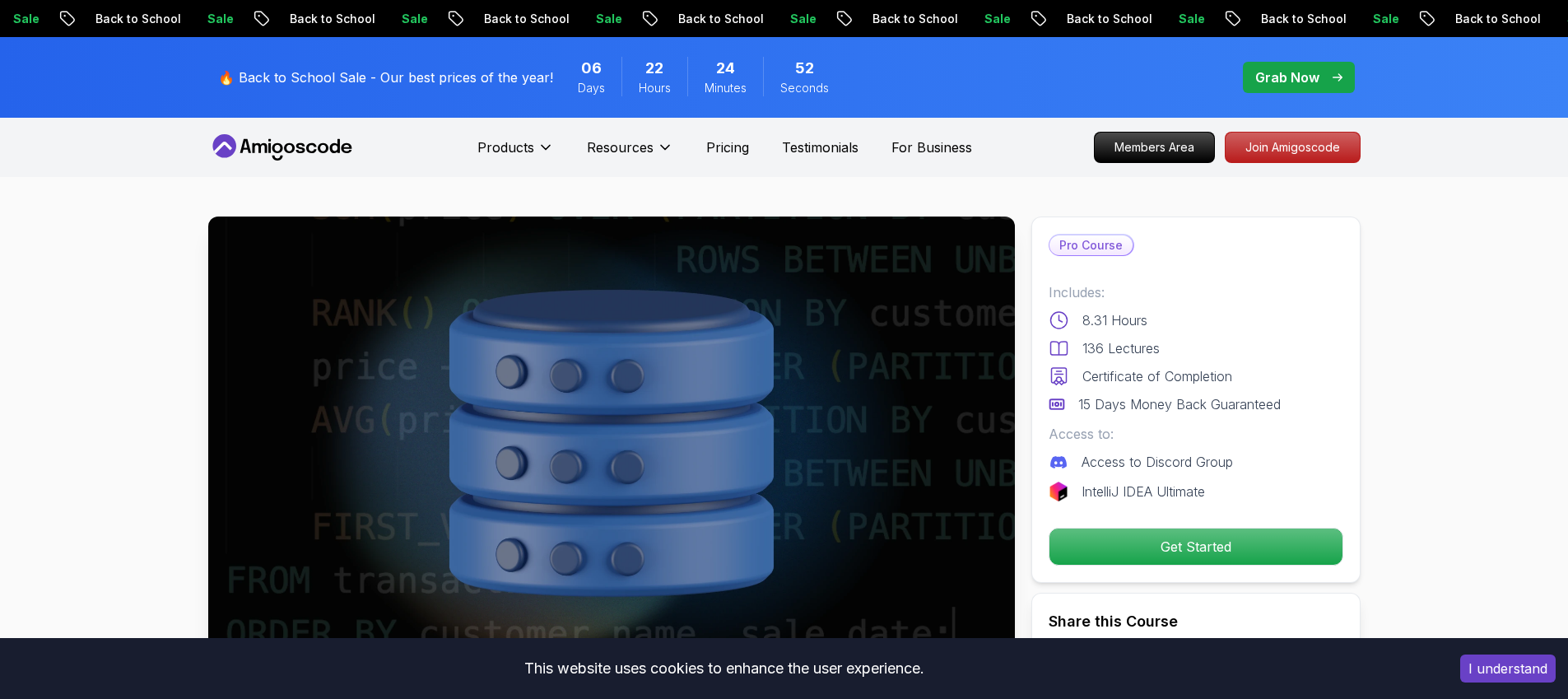
click at [1111, 248] on p "Pro Course" at bounding box center [1091, 245] width 83 height 20
click at [1188, 540] on p "Get Started" at bounding box center [1196, 547] width 293 height 36
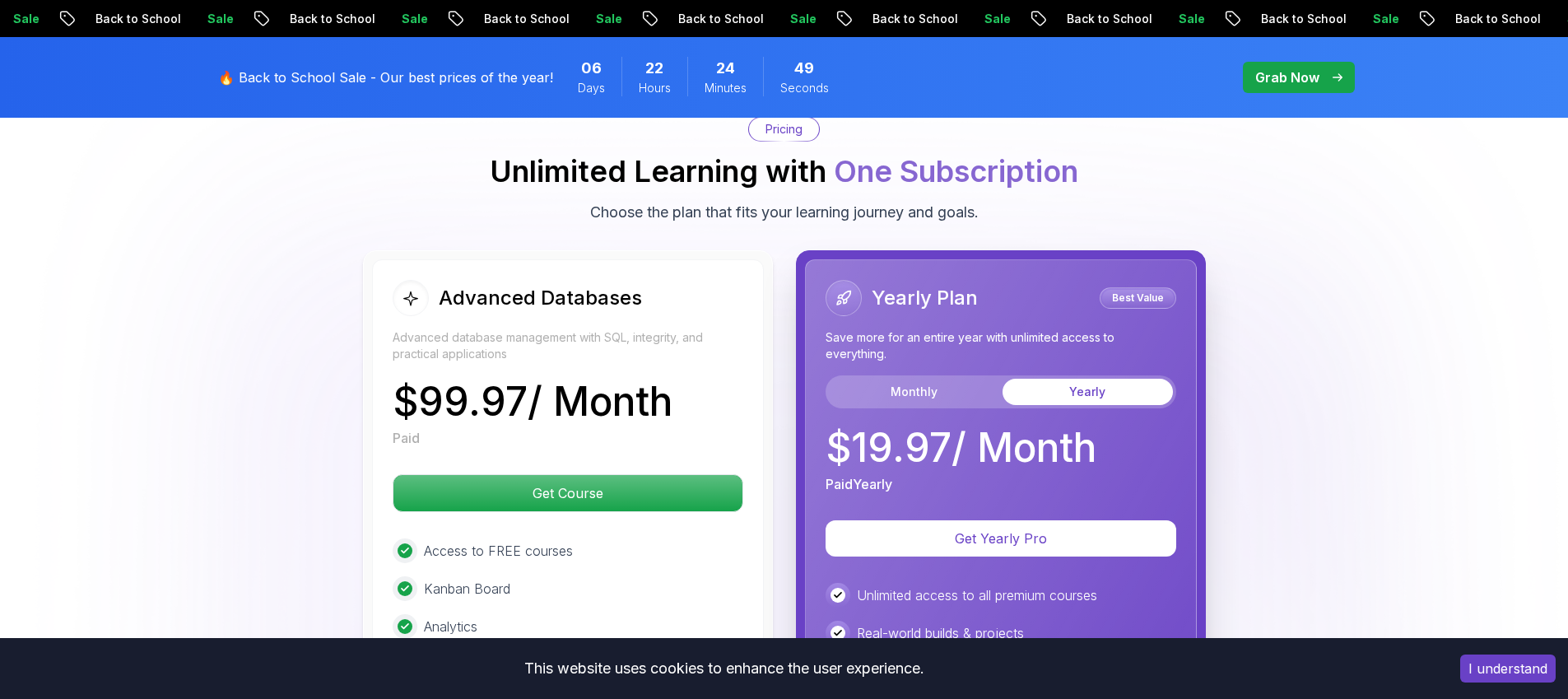
scroll to position [4538, 0]
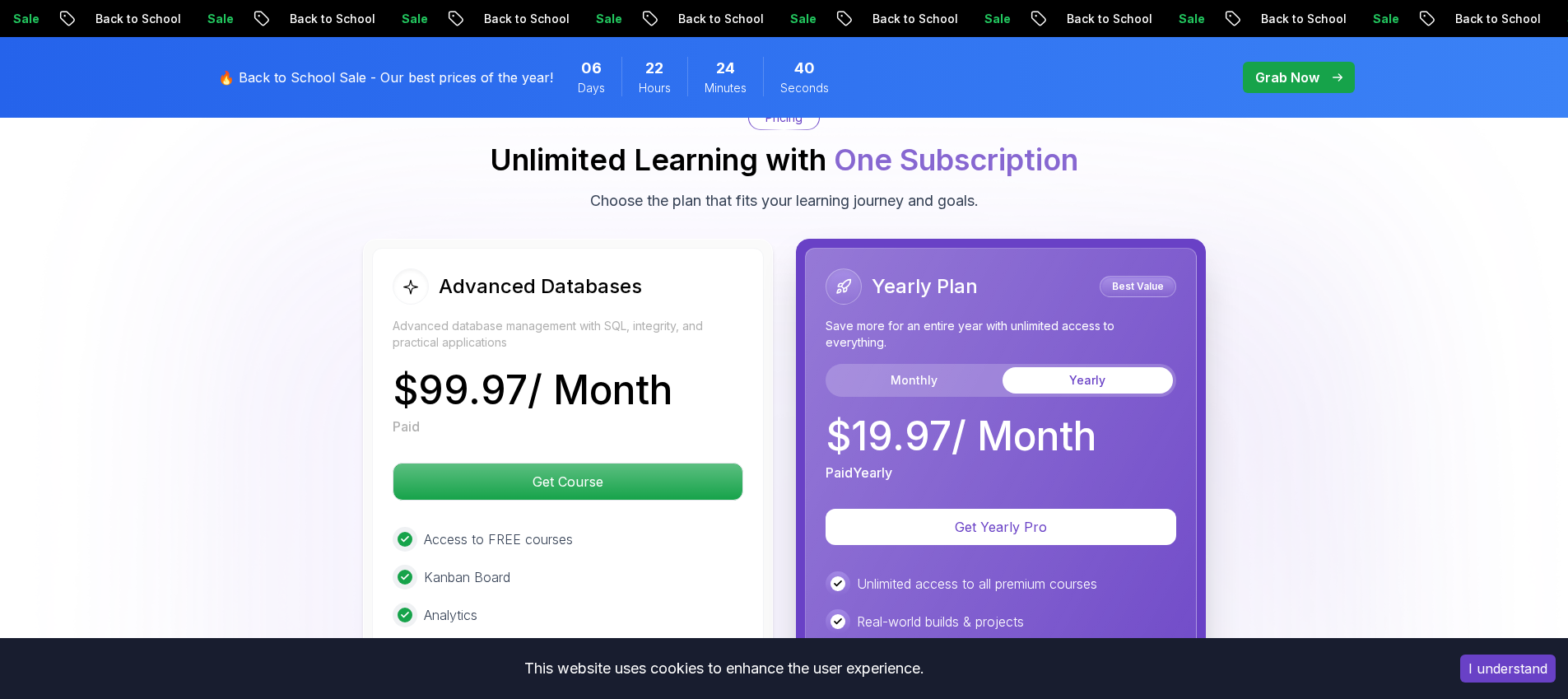
drag, startPoint x: 399, startPoint y: 393, endPoint x: 676, endPoint y: 395, distance: 277.0
click at [672, 395] on p "$ 99.97 / Month" at bounding box center [533, 391] width 280 height 39
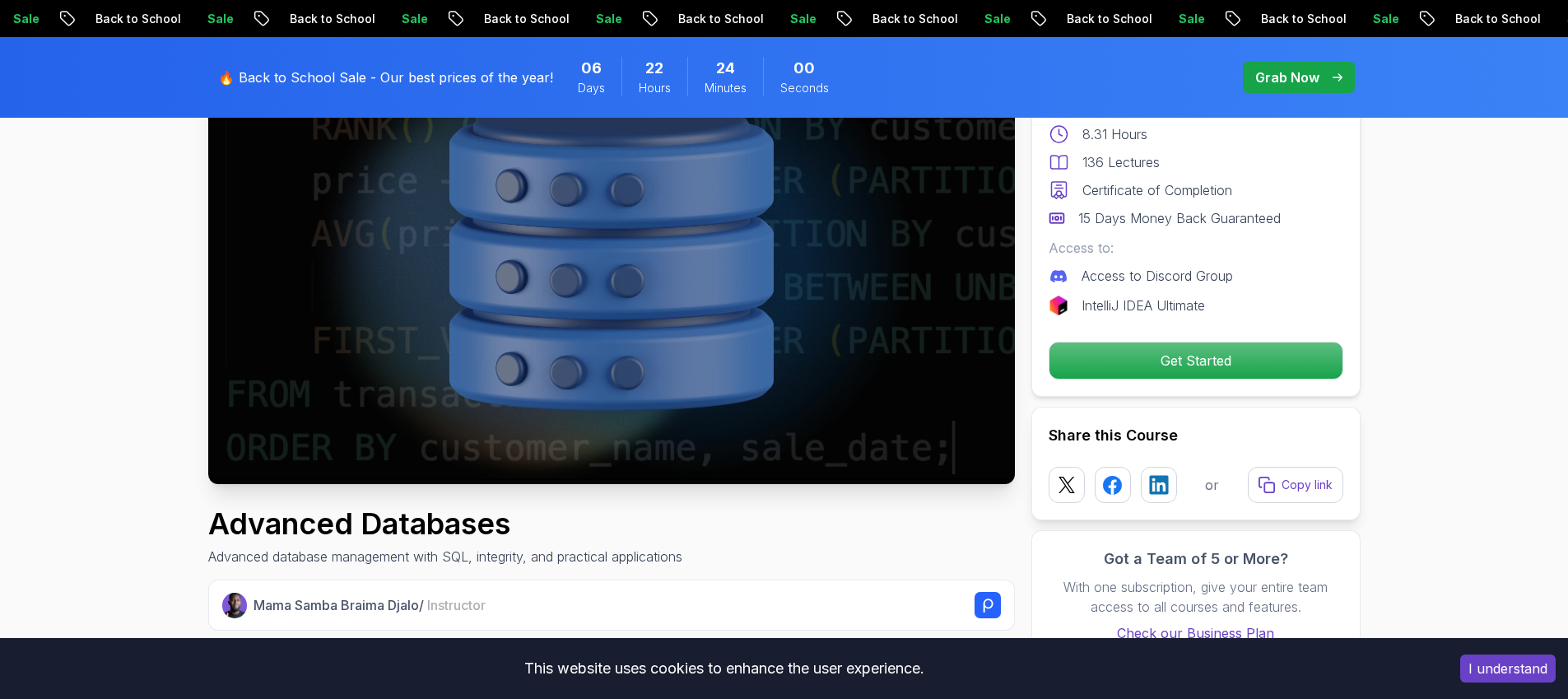
scroll to position [0, 0]
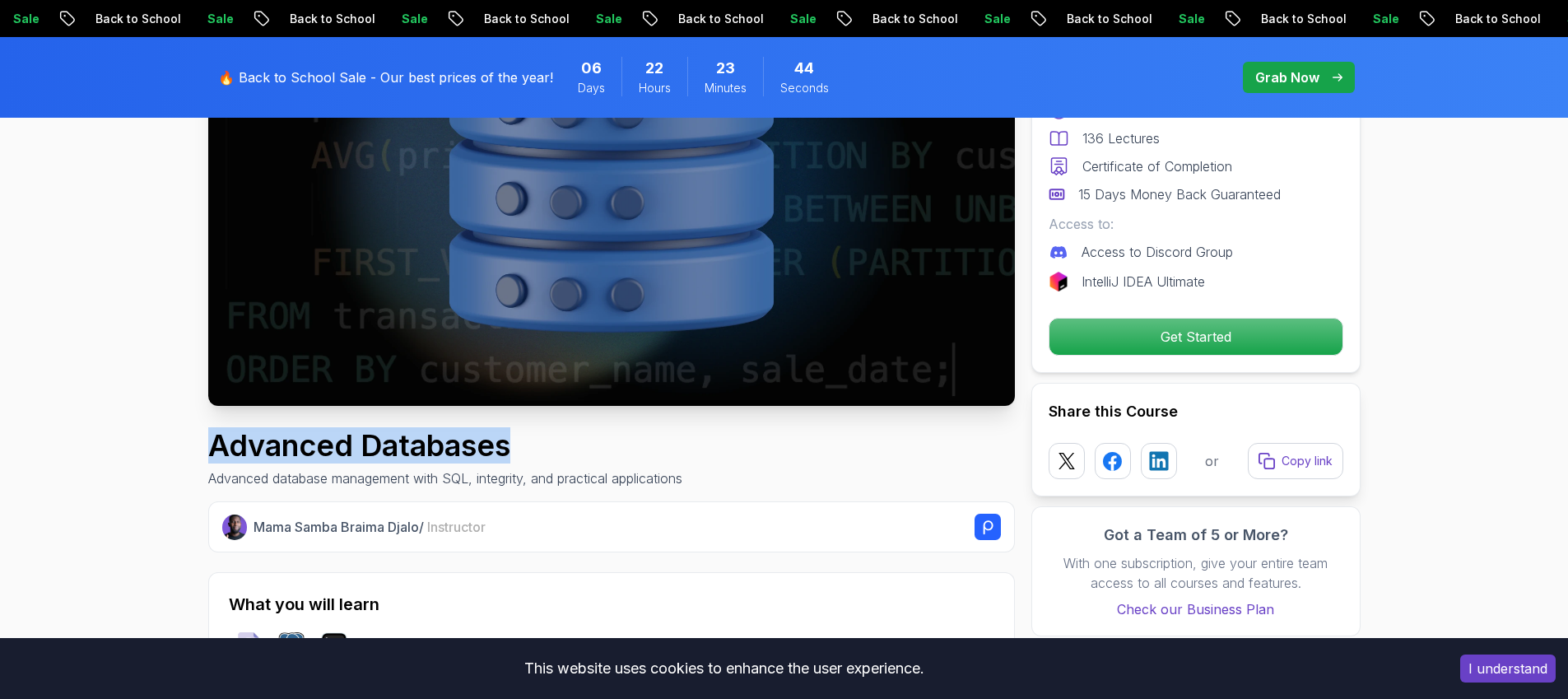
drag, startPoint x: 221, startPoint y: 444, endPoint x: 534, endPoint y: 451, distance: 313.1
click at [534, 451] on h1 "Advanced Databases" at bounding box center [445, 445] width 474 height 33
